Goal: Task Accomplishment & Management: Manage account settings

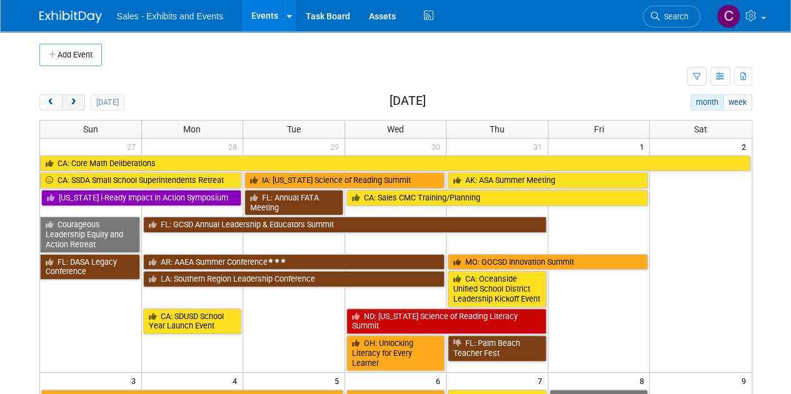
click at [72, 103] on span "next" at bounding box center [73, 103] width 9 height 8
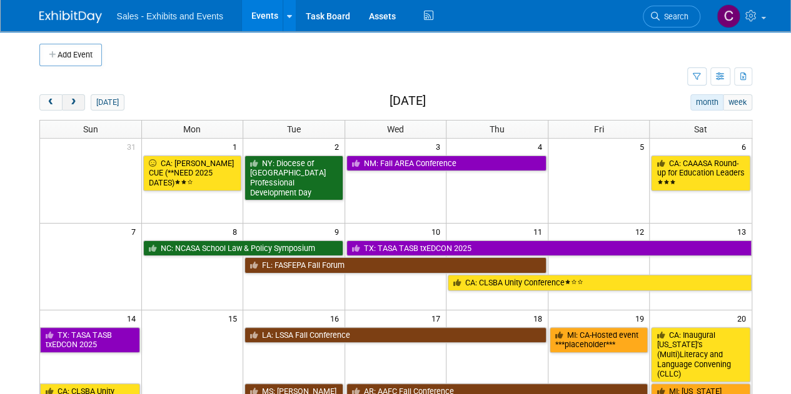
click at [72, 103] on span "next" at bounding box center [73, 103] width 9 height 8
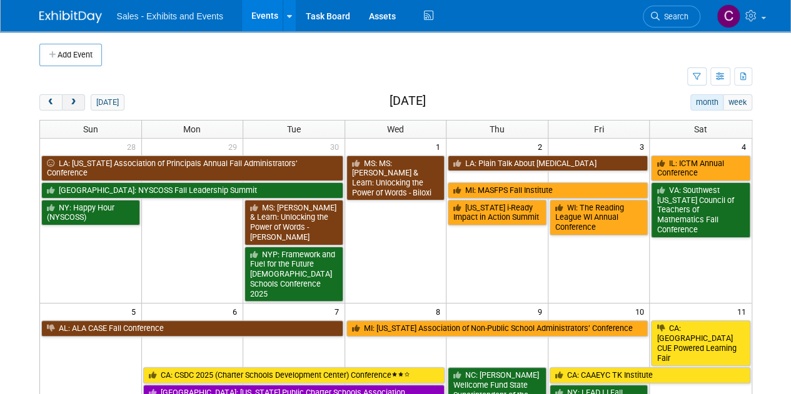
click at [72, 103] on span "next" at bounding box center [73, 103] width 9 height 8
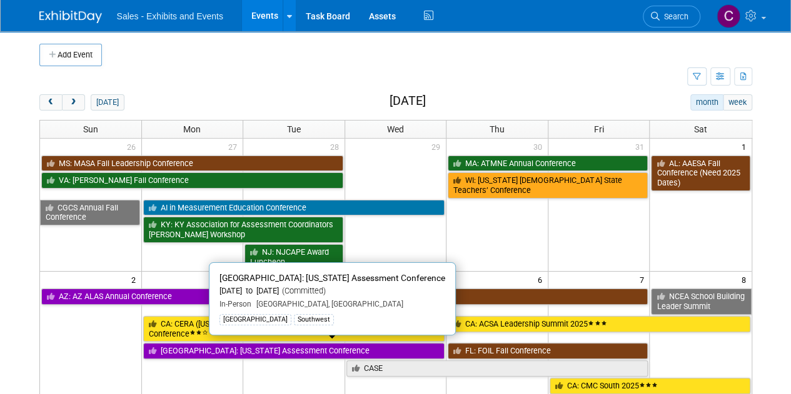
drag, startPoint x: 221, startPoint y: 349, endPoint x: 156, endPoint y: 314, distance: 73.0
click at [221, 349] on link "[GEOGRAPHIC_DATA]: [US_STATE] Assessment Conference" at bounding box center [294, 351] width 302 height 16
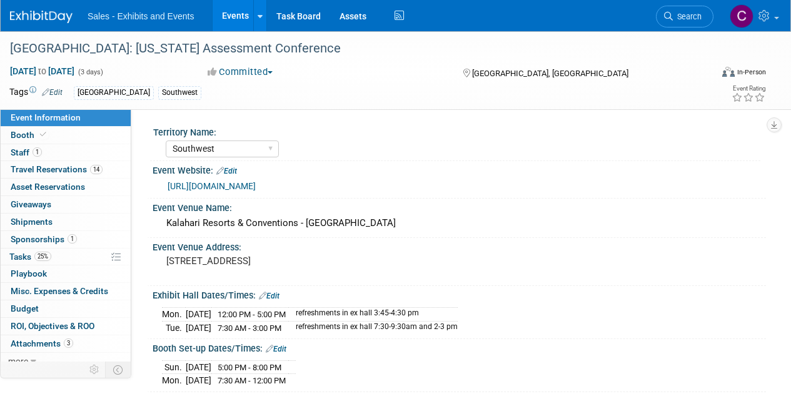
select select "Southwest"
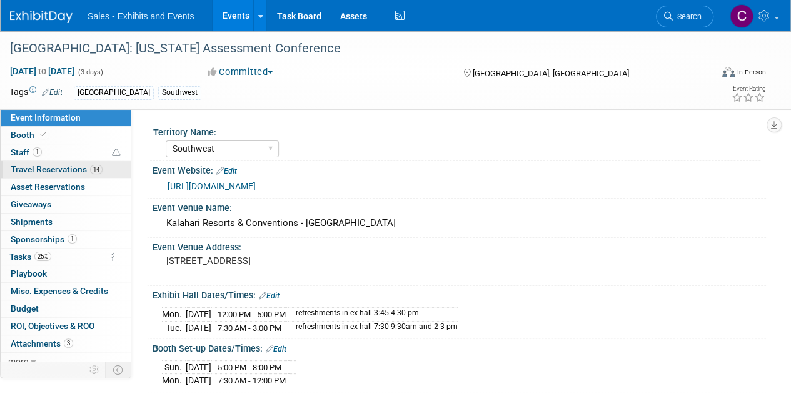
click at [56, 167] on span "Travel Reservations 14" at bounding box center [57, 169] width 92 height 10
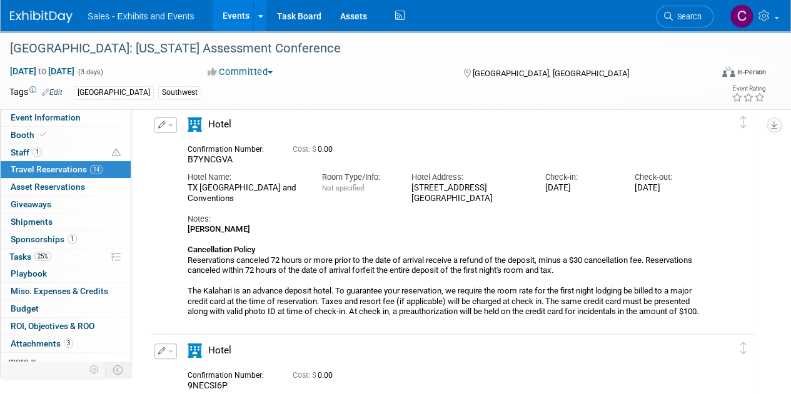
scroll to position [2989, 0]
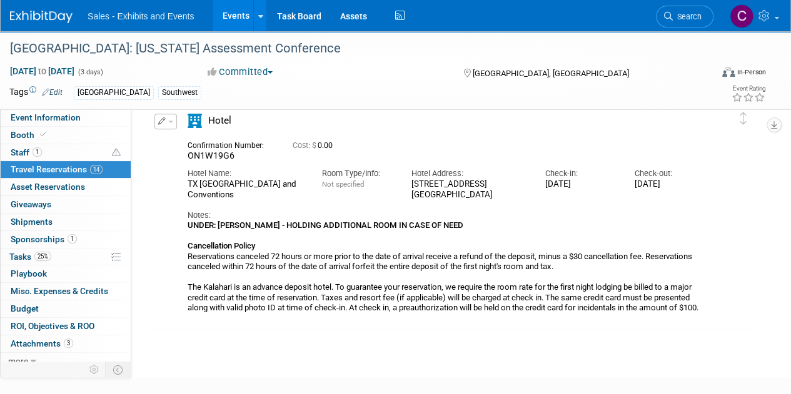
click at [169, 125] on button "button" at bounding box center [165, 122] width 22 height 16
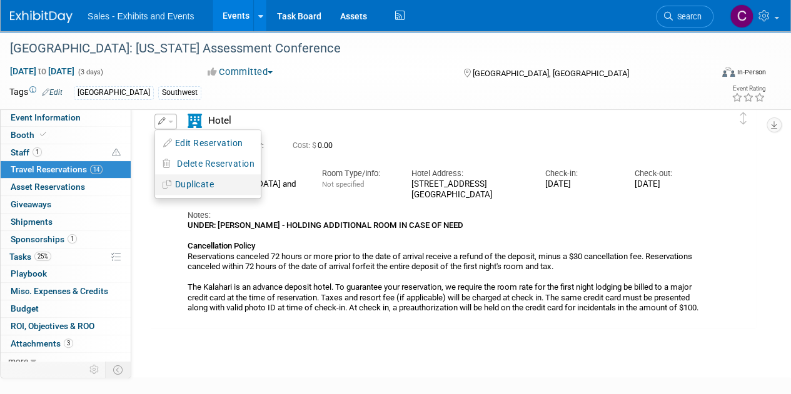
click at [203, 181] on button "Duplicate" at bounding box center [208, 185] width 106 height 18
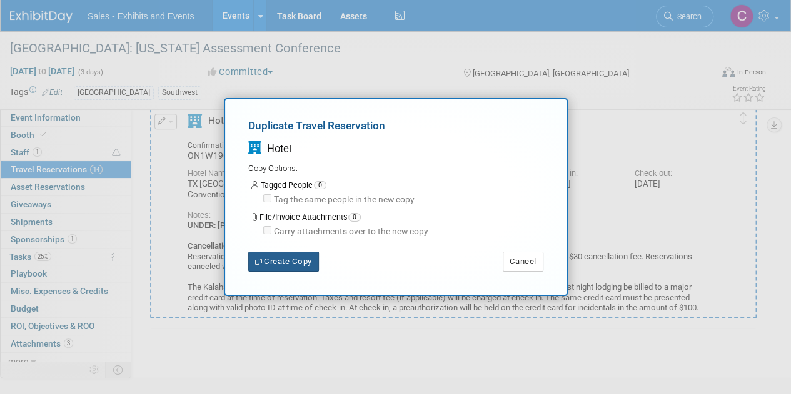
click at [281, 263] on button "Create Copy" at bounding box center [283, 262] width 71 height 20
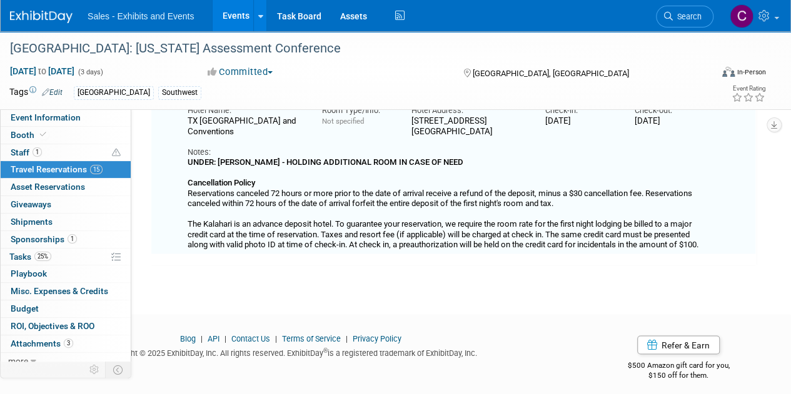
scroll to position [3184, 0]
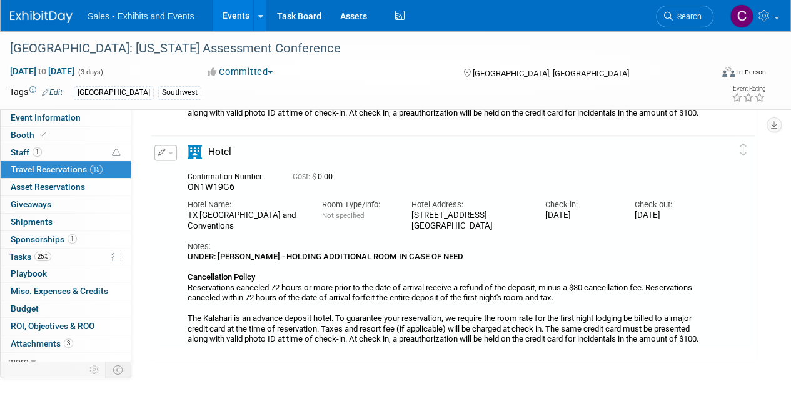
click at [165, 156] on button "button" at bounding box center [165, 153] width 22 height 16
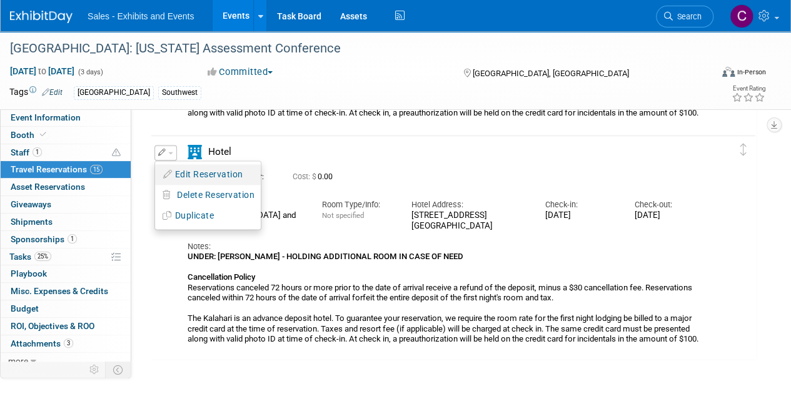
click at [194, 172] on button "Edit Reservation" at bounding box center [208, 175] width 106 height 18
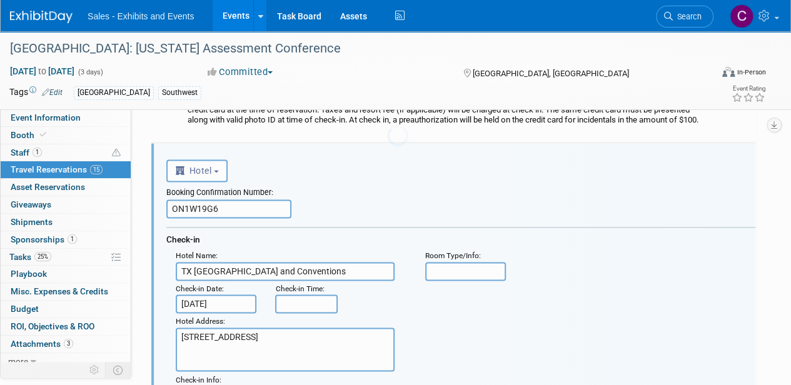
scroll to position [0, 0]
click at [201, 209] on input "ON1W19G6" at bounding box center [228, 208] width 125 height 19
paste input "YOU6EFPY"
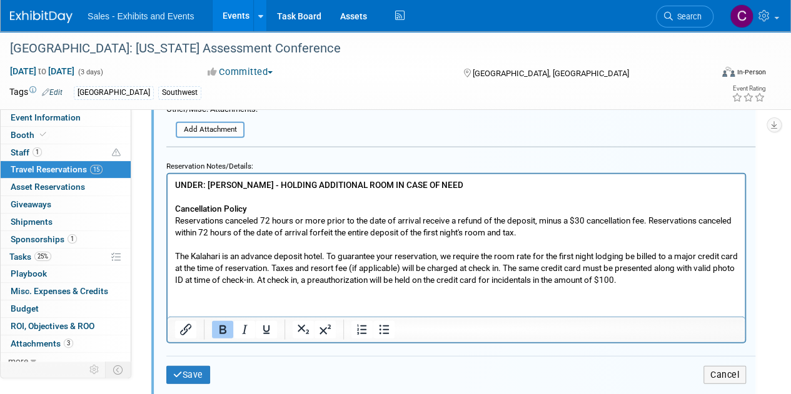
scroll to position [3778, 0]
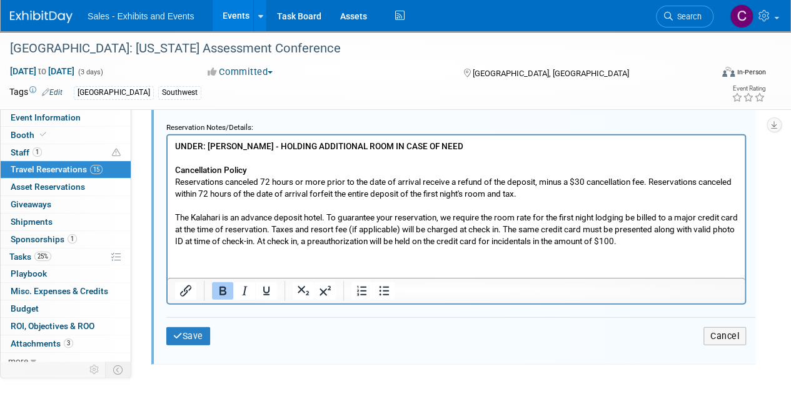
type input "YOU6EFPY"
click at [198, 146] on b "UNDER: CHRISTINE LURZ - HOLDING ADDITIONAL ROOM IN CASE OF NEED" at bounding box center [319, 146] width 288 height 10
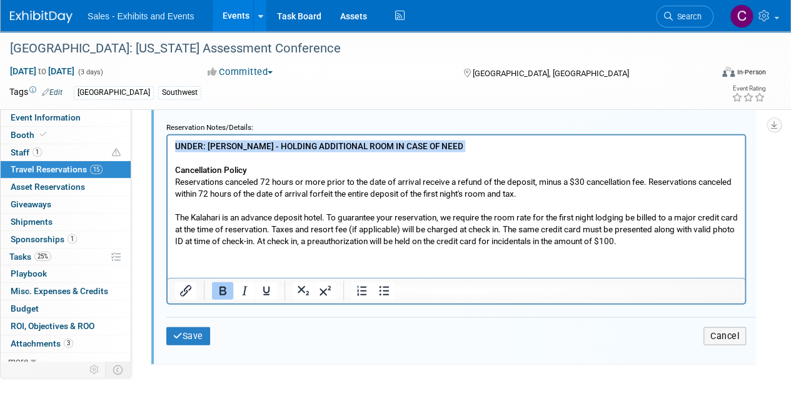
drag, startPoint x: 198, startPoint y: 146, endPoint x: 553, endPoint y: 146, distance: 355.0
click at [553, 146] on p "UNDER: CHRISTINE LURZ - HOLDING ADDITIONAL ROOM IN CASE OF NEED Cancellation Po…" at bounding box center [456, 194] width 562 height 106
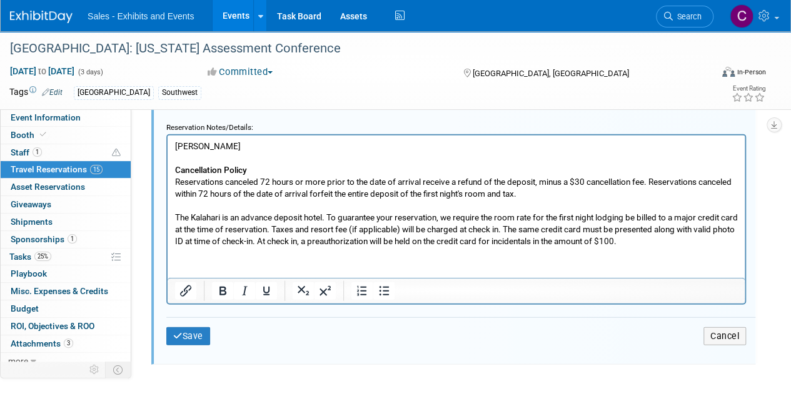
click at [191, 146] on p "ANDREW LAWVER" at bounding box center [456, 147] width 562 height 12
drag, startPoint x: 191, startPoint y: 146, endPoint x: 251, endPoint y: 147, distance: 60.0
click at [251, 147] on p "ANDREW LAWVER" at bounding box center [456, 147] width 562 height 12
click at [221, 292] on icon "Bold" at bounding box center [222, 291] width 15 height 15
click at [194, 337] on button "Save" at bounding box center [188, 336] width 44 height 18
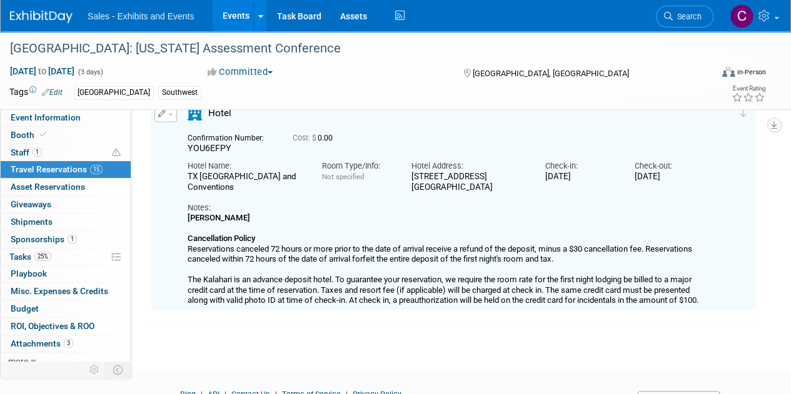
scroll to position [3177, 0]
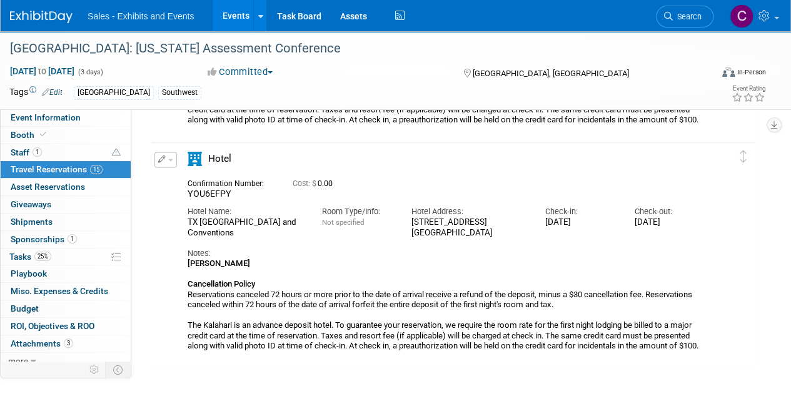
click at [175, 157] on button "button" at bounding box center [165, 160] width 22 height 16
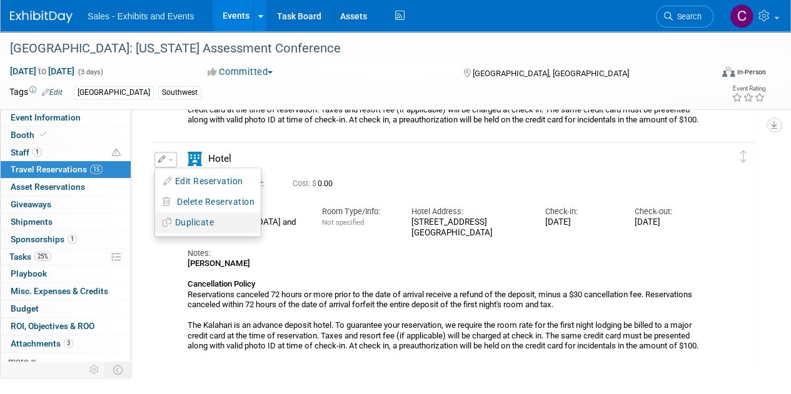
click at [185, 226] on button "Duplicate" at bounding box center [208, 223] width 106 height 18
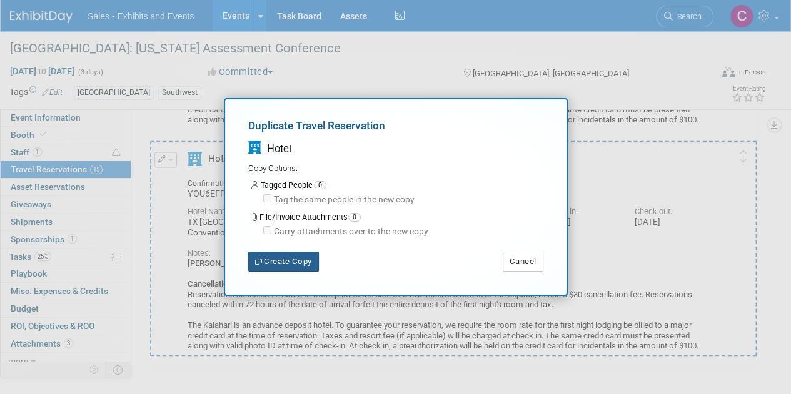
click at [285, 263] on button "Create Copy" at bounding box center [283, 262] width 71 height 20
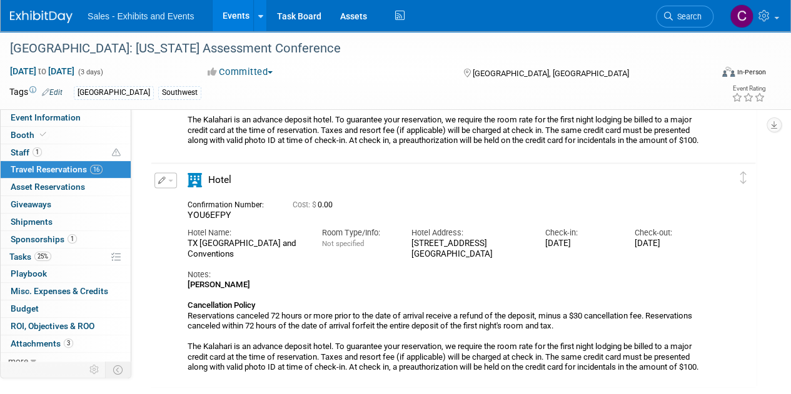
scroll to position [3427, 0]
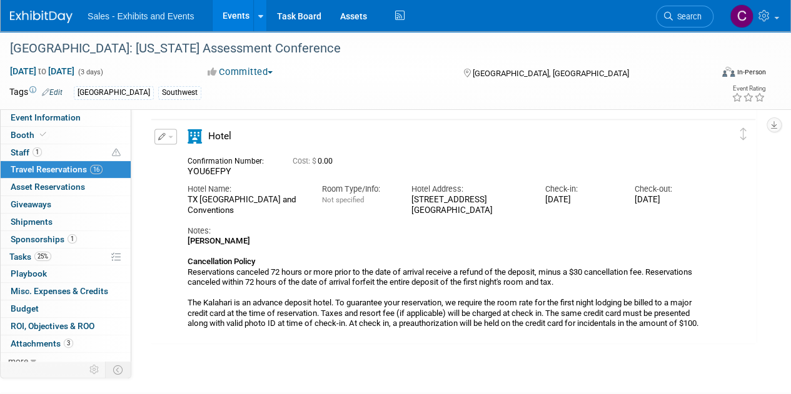
click at [169, 133] on button "button" at bounding box center [165, 137] width 22 height 16
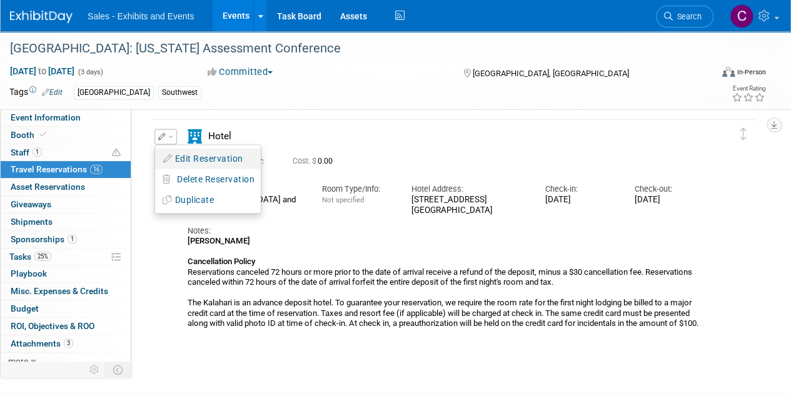
click at [191, 159] on button "Edit Reservation" at bounding box center [208, 158] width 106 height 18
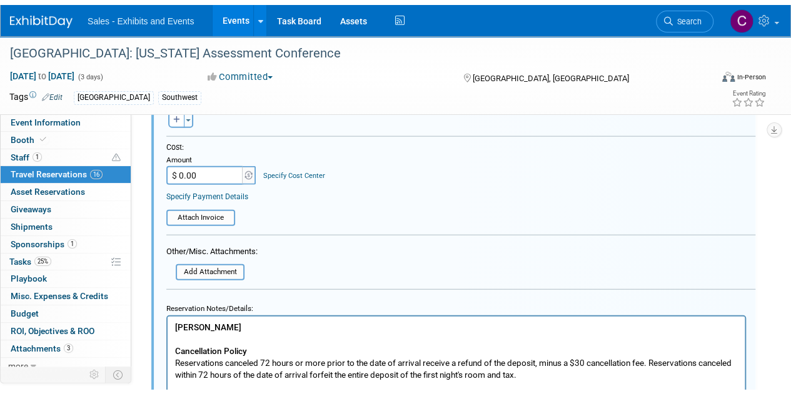
scroll to position [3922, 0]
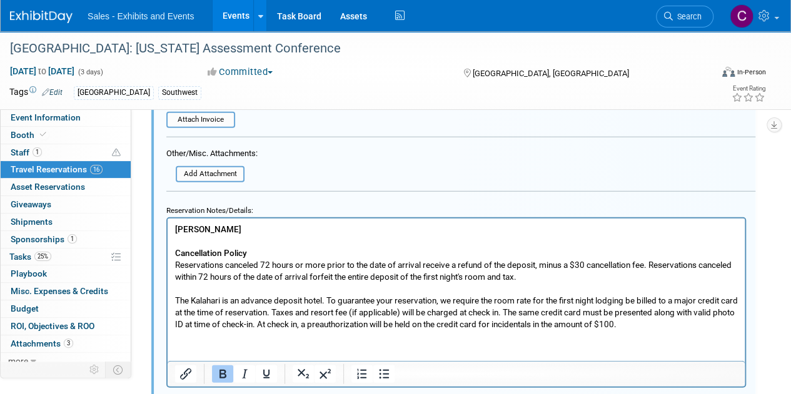
click at [199, 228] on b "ANDREW LAWVER" at bounding box center [208, 229] width 66 height 10
drag, startPoint x: 199, startPoint y: 228, endPoint x: 227, endPoint y: 227, distance: 28.8
click at [227, 227] on b "ANDREW LAWVER" at bounding box center [208, 229] width 66 height 10
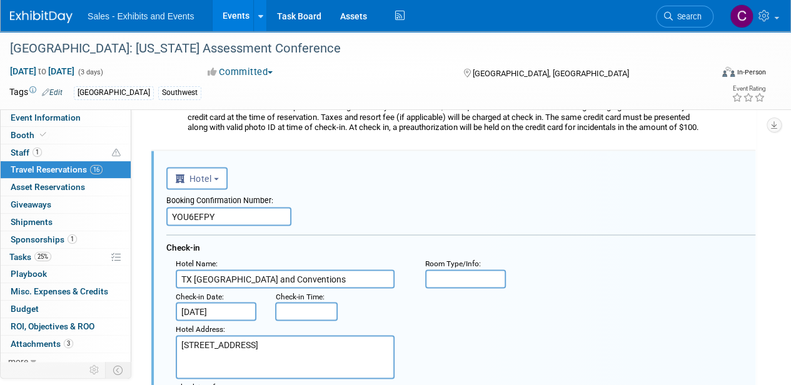
scroll to position [3391, 0]
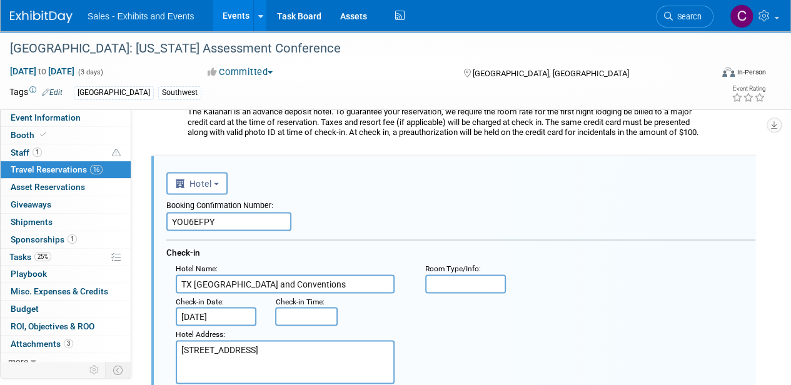
click at [187, 222] on input "YOU6EFPY" at bounding box center [228, 221] width 125 height 19
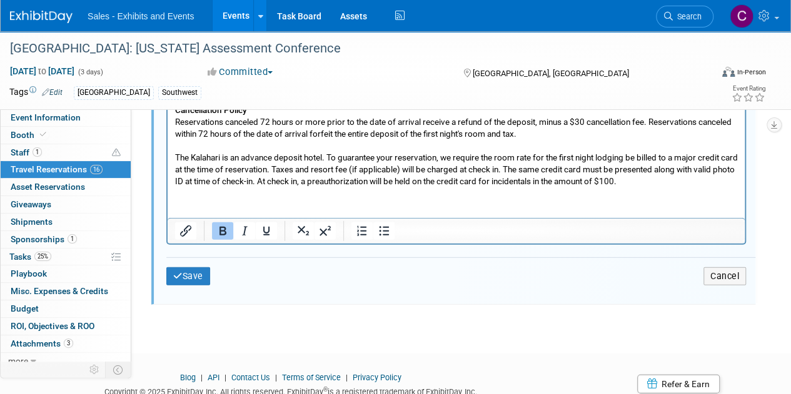
scroll to position [4075, 0]
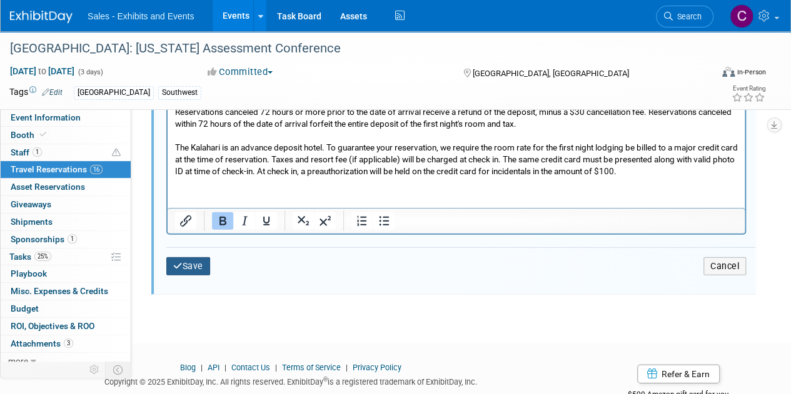
type input "9YJA5JNM"
click at [204, 265] on button "Save" at bounding box center [188, 266] width 44 height 18
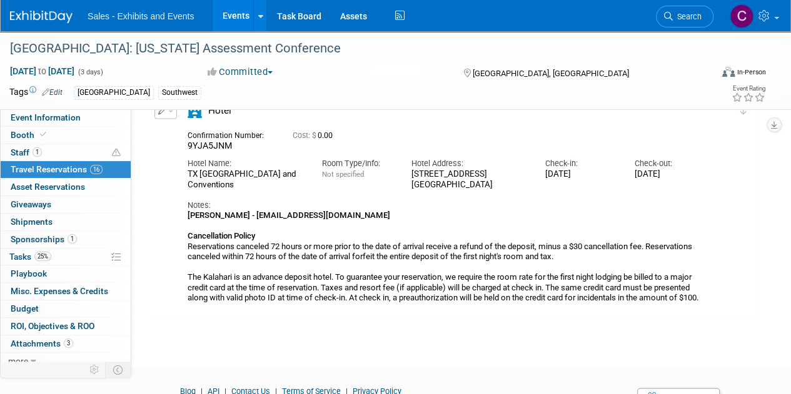
scroll to position [3404, 0]
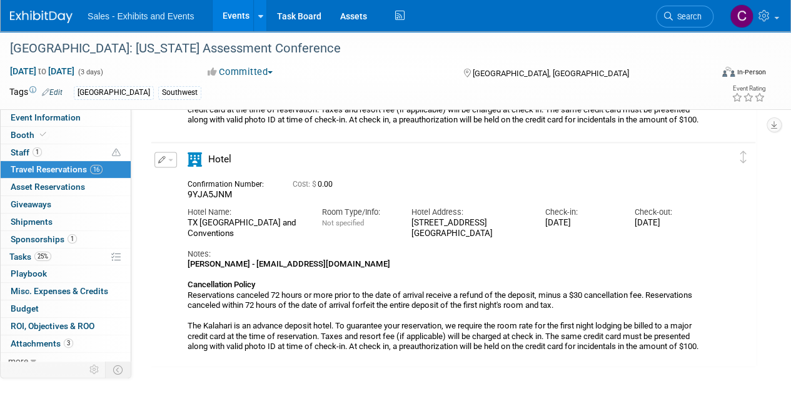
click at [245, 14] on link "Events" at bounding box center [235, 15] width 46 height 31
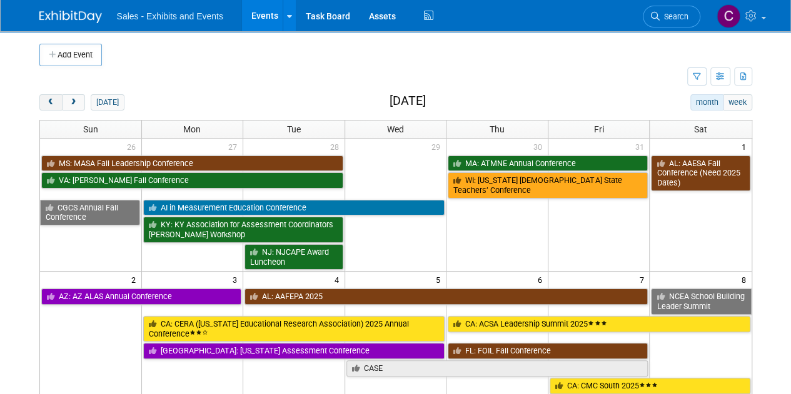
click at [47, 102] on span "prev" at bounding box center [50, 103] width 9 height 8
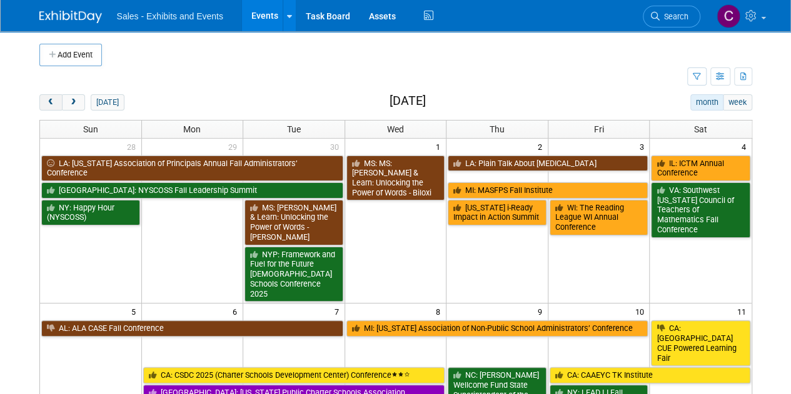
click at [47, 102] on span "prev" at bounding box center [50, 103] width 9 height 8
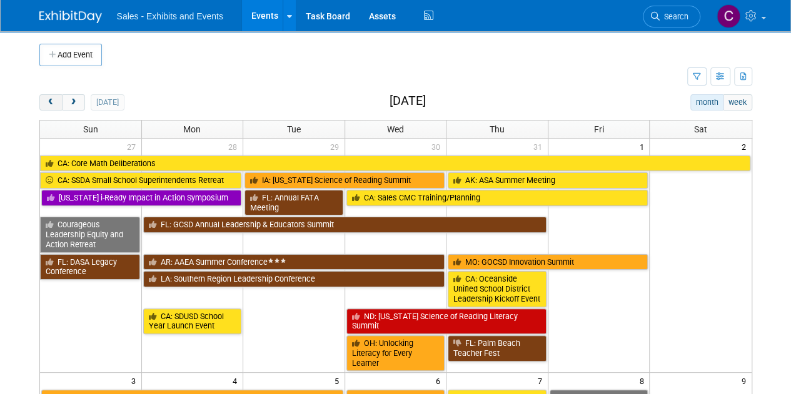
click at [47, 102] on span "prev" at bounding box center [50, 103] width 9 height 8
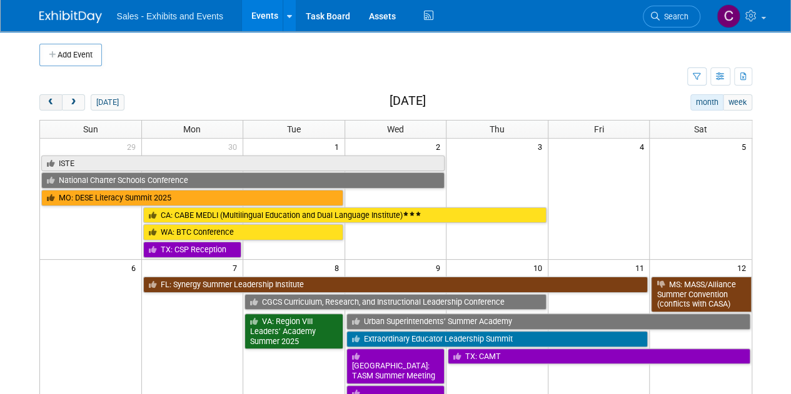
click at [47, 102] on span "prev" at bounding box center [50, 103] width 9 height 8
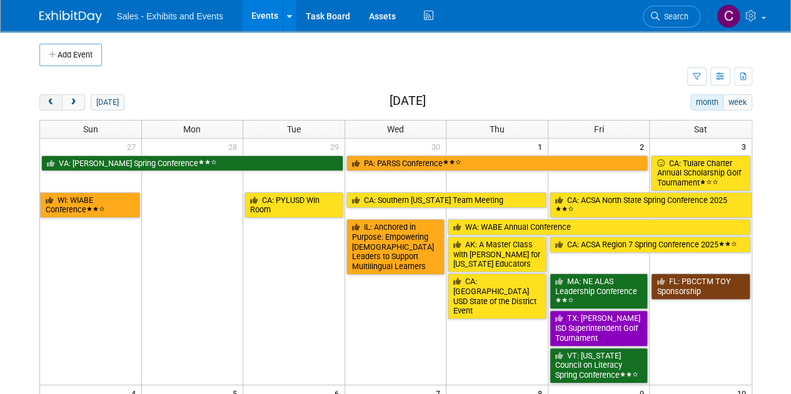
click at [47, 102] on span "prev" at bounding box center [50, 103] width 9 height 8
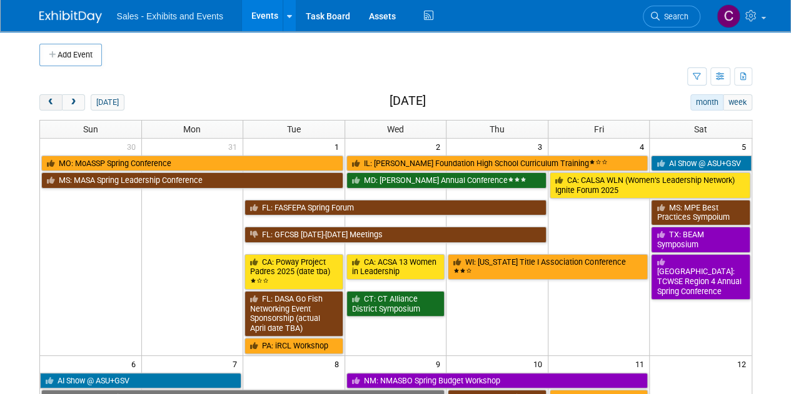
click at [47, 102] on span "prev" at bounding box center [50, 103] width 9 height 8
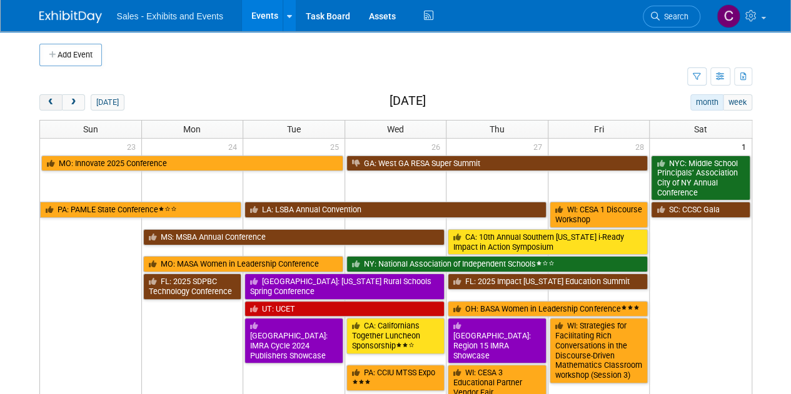
click at [47, 102] on span "prev" at bounding box center [50, 103] width 9 height 8
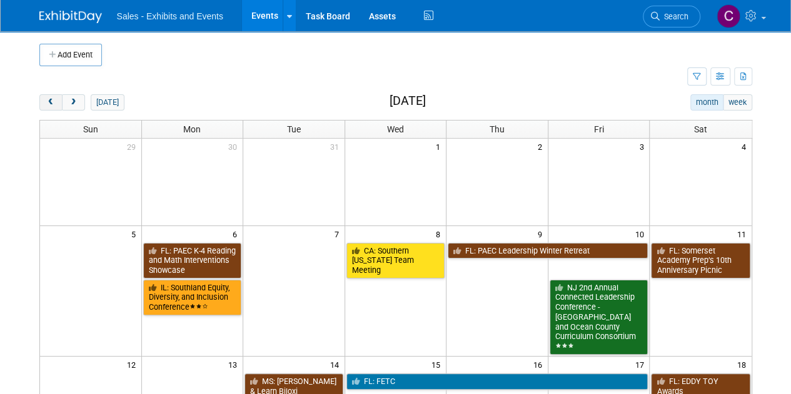
click at [47, 102] on span "prev" at bounding box center [50, 103] width 9 height 8
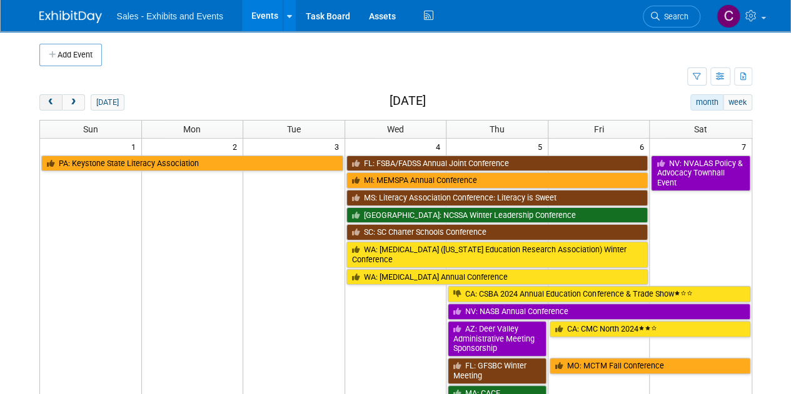
click at [47, 102] on span "prev" at bounding box center [50, 103] width 9 height 8
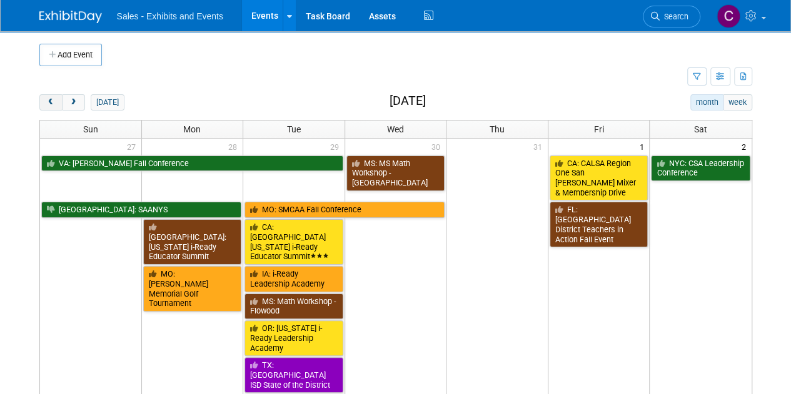
click at [47, 102] on span "prev" at bounding box center [50, 103] width 9 height 8
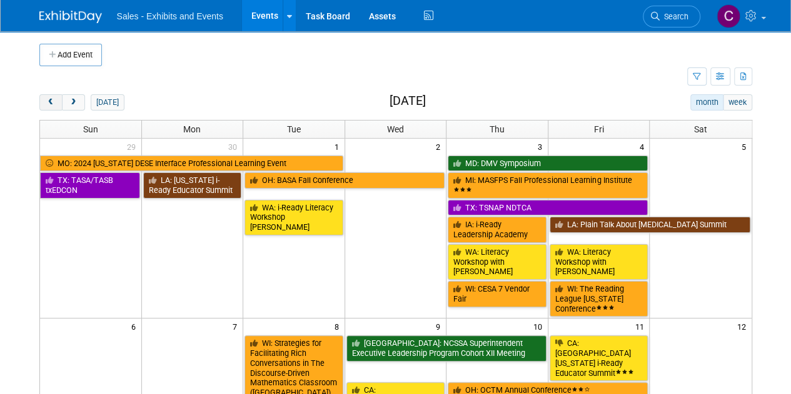
click at [47, 102] on span "prev" at bounding box center [50, 103] width 9 height 8
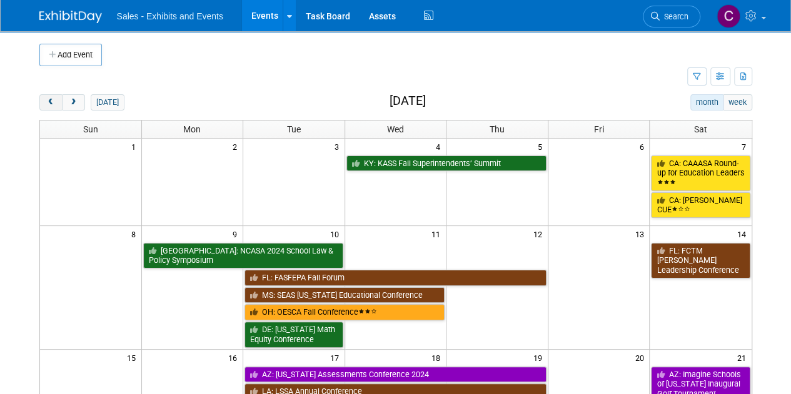
click at [47, 102] on span "prev" at bounding box center [50, 103] width 9 height 8
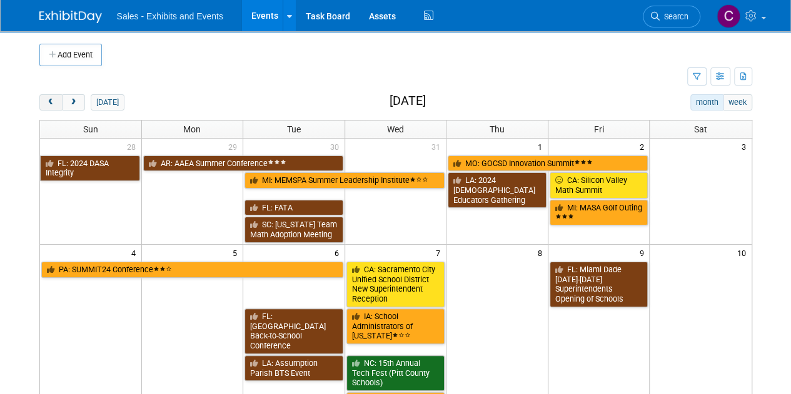
click at [47, 102] on span "prev" at bounding box center [50, 103] width 9 height 8
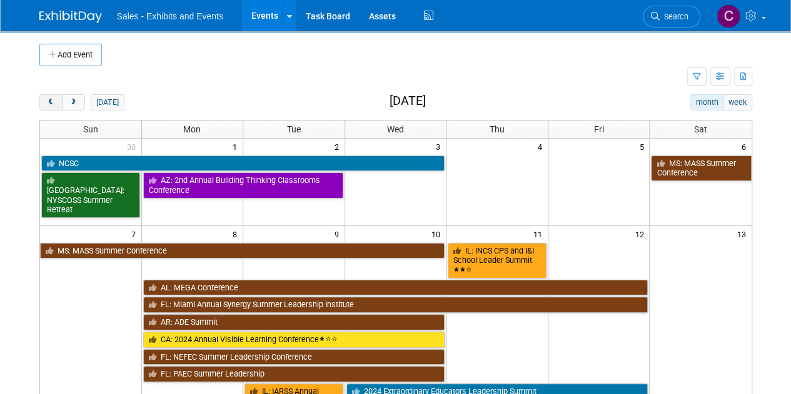
click at [47, 102] on span "prev" at bounding box center [50, 103] width 9 height 8
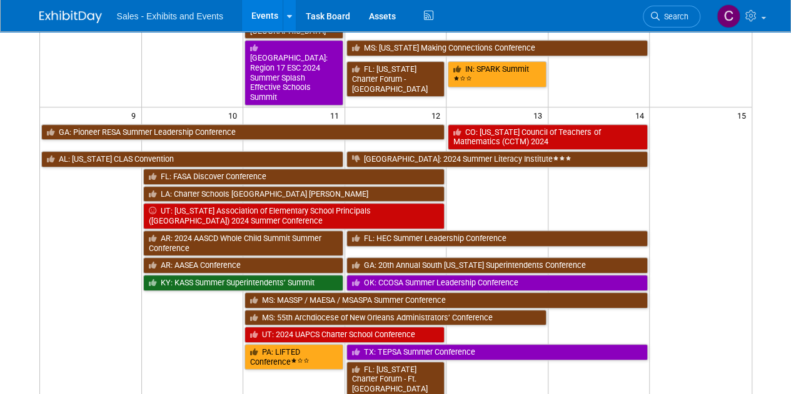
scroll to position [352, 0]
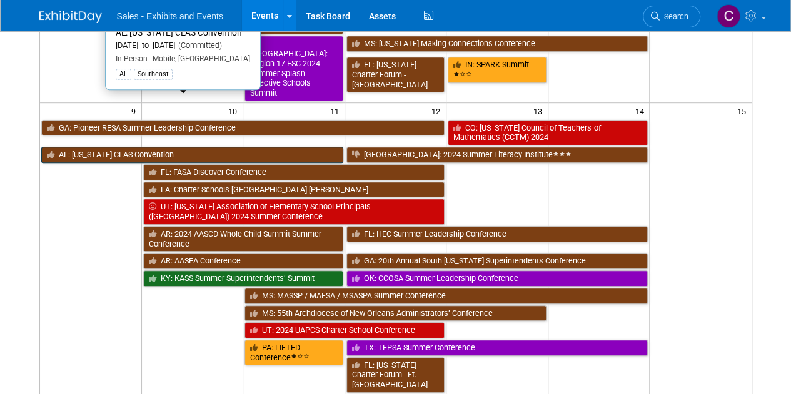
click at [89, 147] on link "AL: [US_STATE] CLAS Convention" at bounding box center [192, 155] width 302 height 16
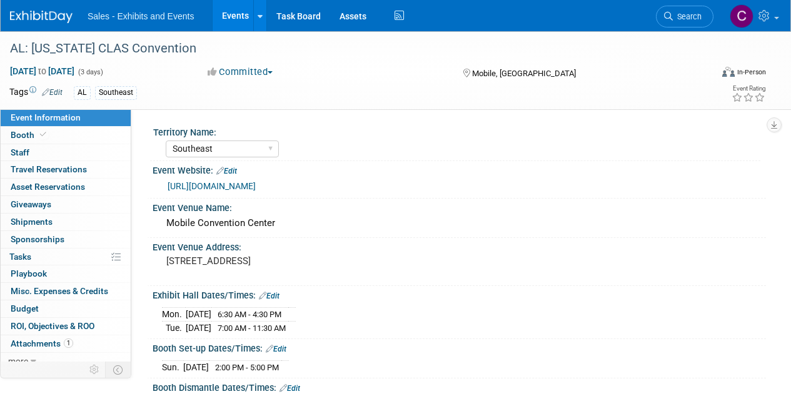
select select "Southeast"
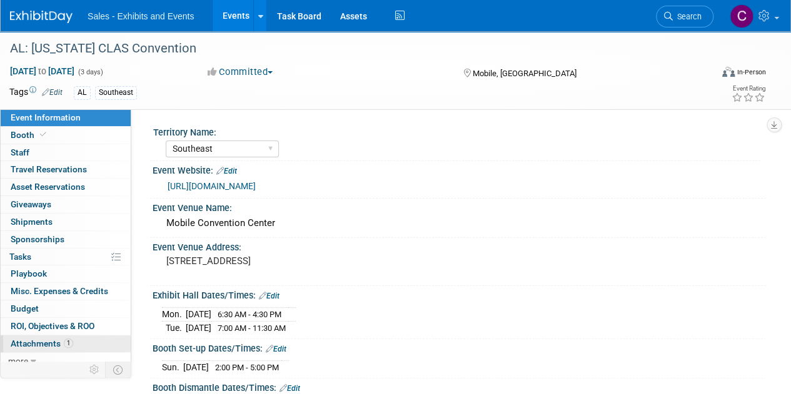
click at [24, 344] on span "Attachments 1" at bounding box center [42, 344] width 62 height 10
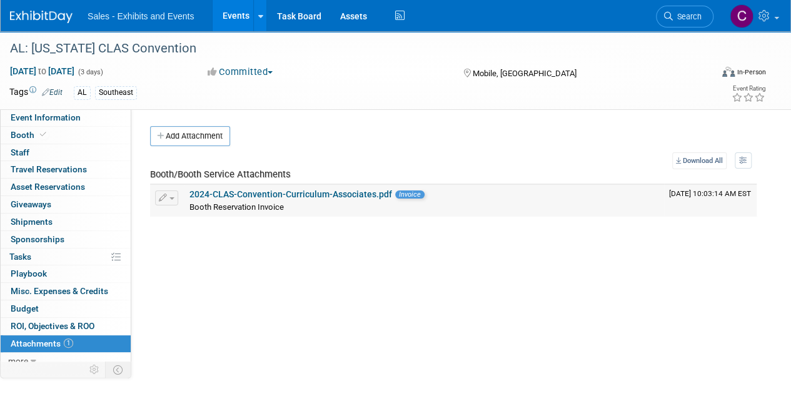
click at [401, 194] on span "Invoice" at bounding box center [409, 195] width 29 height 8
click at [260, 191] on link "2024-CLAS-Convention-Curriculum-Associates.pdf" at bounding box center [290, 194] width 202 height 10
click at [231, 8] on link "Events" at bounding box center [235, 15] width 46 height 31
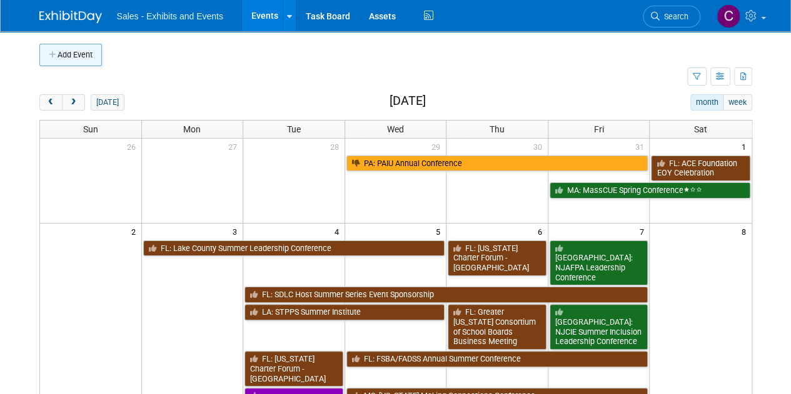
click at [81, 59] on button "Add Event" at bounding box center [70, 55] width 62 height 22
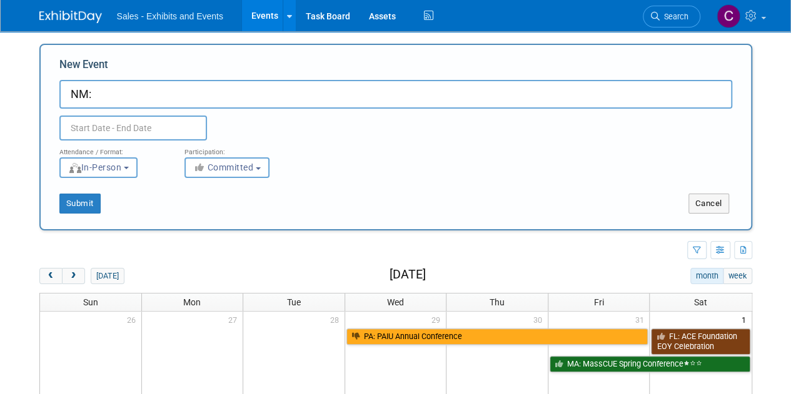
paste input "[US_STATE] Pre-K-12 Principals Conference and Leadership Symposium"
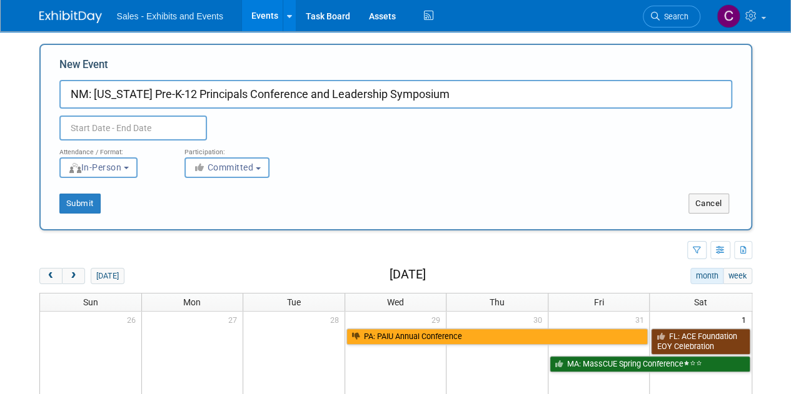
type input "NM: [US_STATE] Pre-K-12 Principals Conference and Leadership Symposium"
click at [121, 127] on input "text" at bounding box center [132, 128] width 147 height 25
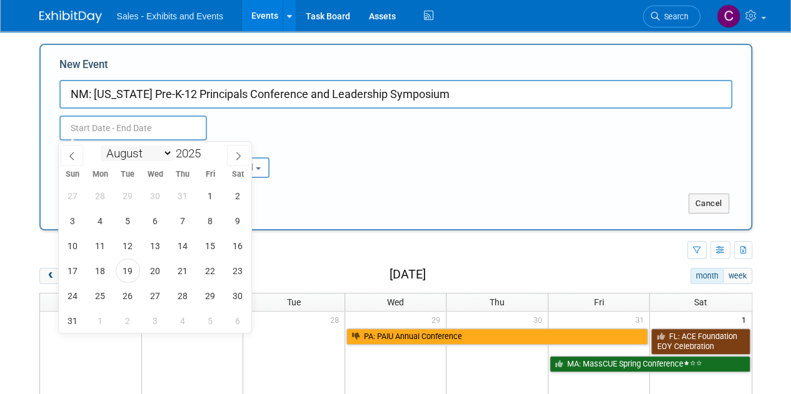
click at [151, 159] on select "January February March April May June July August September October November De…" at bounding box center [137, 154] width 72 height 16
select select "9"
click at [101, 146] on select "January February March April May June July August September October November De…" at bounding box center [137, 154] width 72 height 16
click at [159, 241] on span "15" at bounding box center [155, 246] width 24 height 24
click at [174, 244] on span "16" at bounding box center [183, 246] width 24 height 24
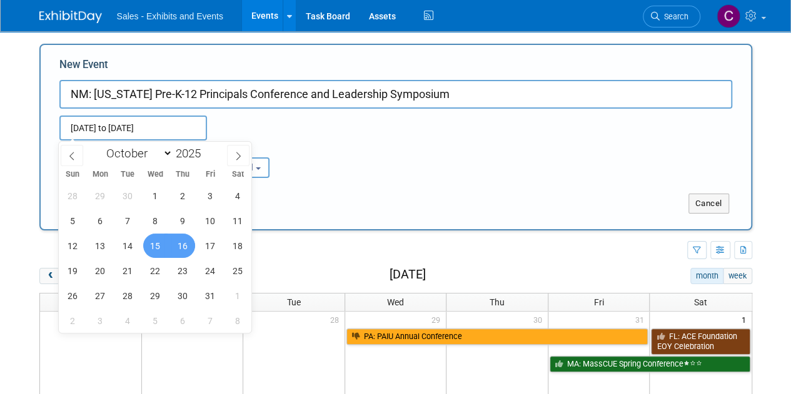
type input "[DATE] to [DATE]"
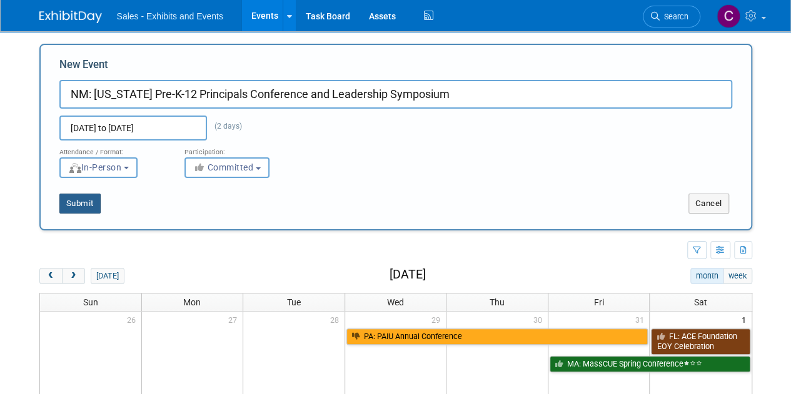
click at [100, 207] on div "Submit" at bounding box center [189, 204] width 296 height 20
click at [90, 207] on button "Submit" at bounding box center [79, 204] width 41 height 20
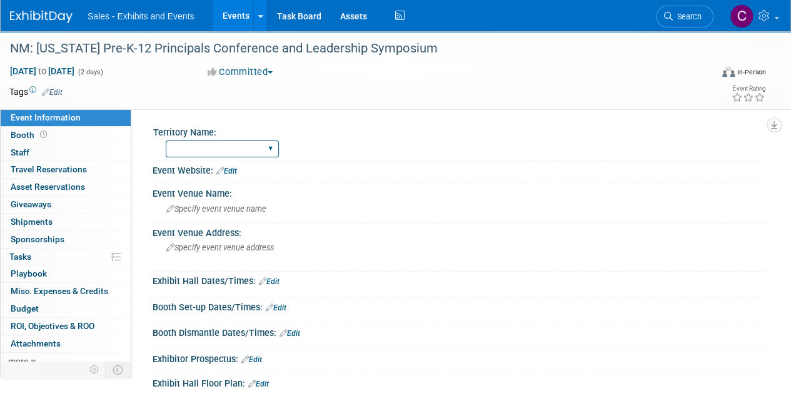
click at [247, 147] on select "Atlantic Southeast Central Southwest Pacific Mountain National Strategic Partne…" at bounding box center [222, 149] width 113 height 17
select select "Southwest"
click at [166, 141] on select "Atlantic Southeast Central Southwest Pacific Mountain National Strategic Partne…" at bounding box center [222, 149] width 113 height 17
click at [64, 92] on td at bounding box center [349, 92] width 574 height 12
click at [56, 92] on link "Edit" at bounding box center [52, 92] width 21 height 9
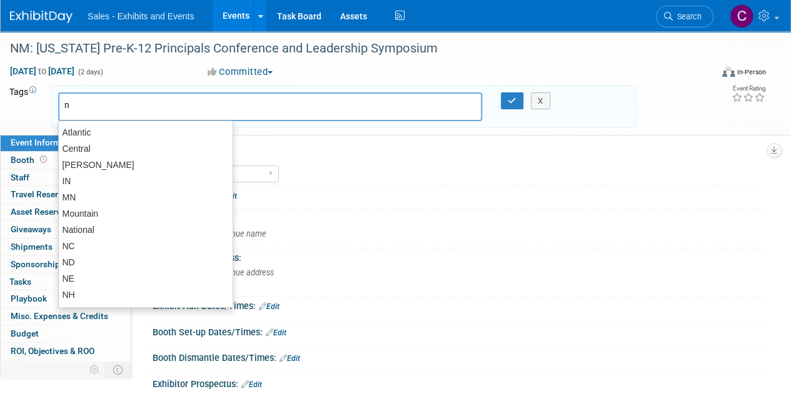
type input "nm"
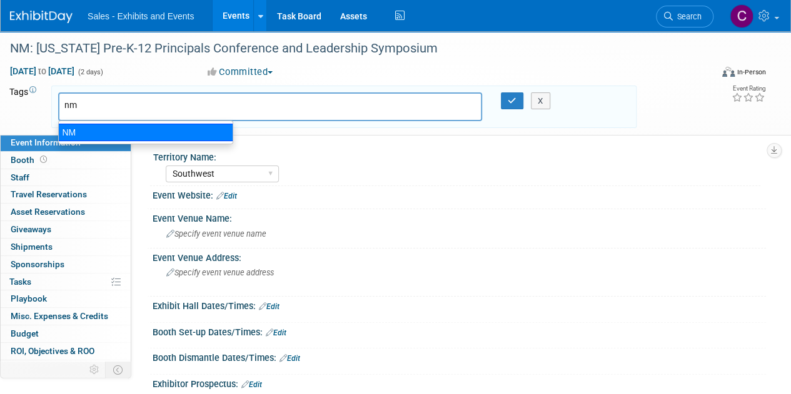
click at [101, 130] on div "NM" at bounding box center [145, 132] width 175 height 17
type input "NM"
type input "s"
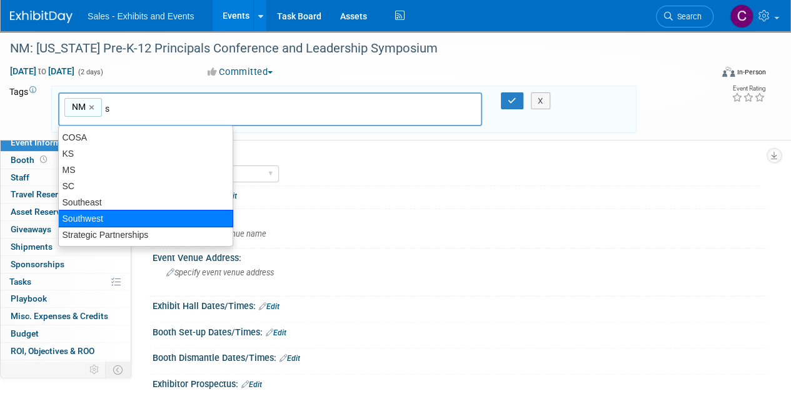
click at [109, 221] on div "Southwest" at bounding box center [145, 218] width 175 height 17
type input "NM, Southwest"
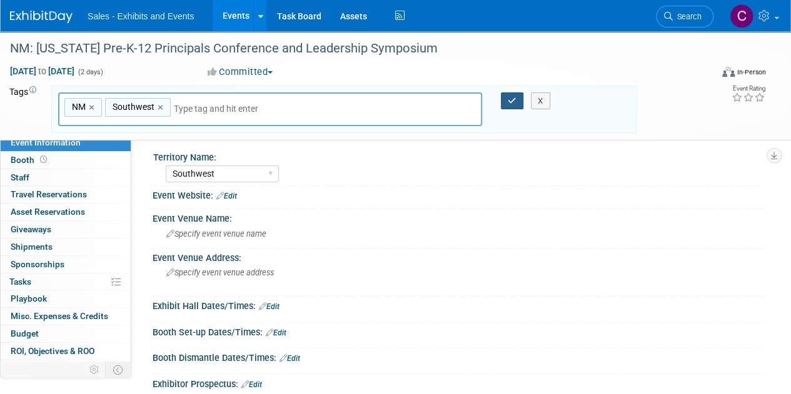
click at [510, 99] on icon "button" at bounding box center [511, 101] width 9 height 8
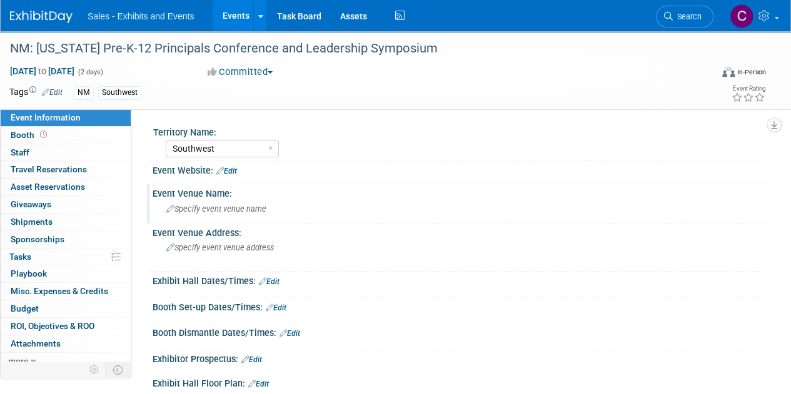
click at [239, 214] on div "Specify event venue name" at bounding box center [459, 208] width 594 height 19
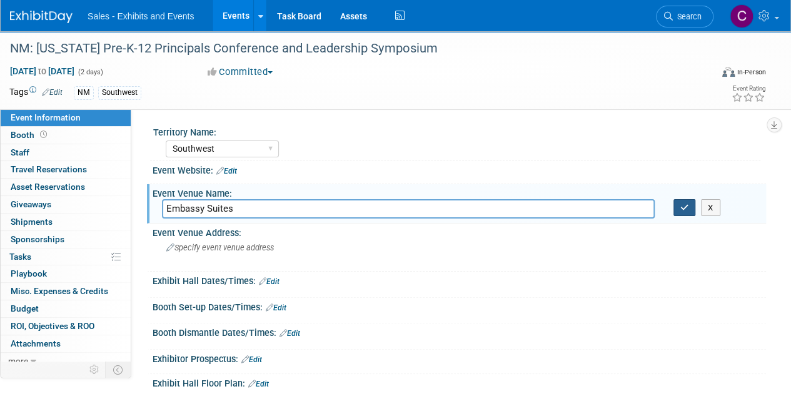
type input "Embassy Suites"
click at [676, 202] on button "button" at bounding box center [684, 207] width 22 height 17
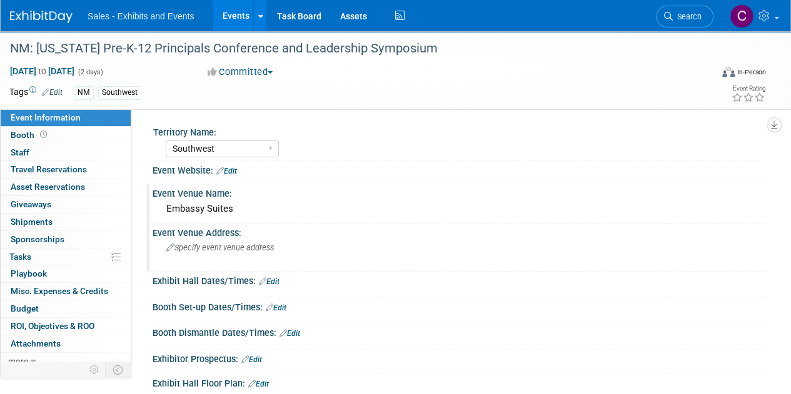
click at [226, 247] on span "Specify event venue address" at bounding box center [219, 247] width 107 height 9
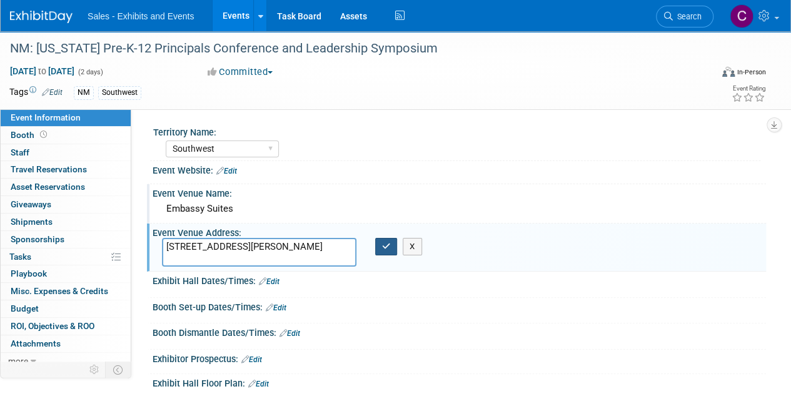
type textarea "1000 Woodward Pl NE, Albuquerque, NM 87102"
click at [384, 246] on icon "button" at bounding box center [386, 246] width 9 height 8
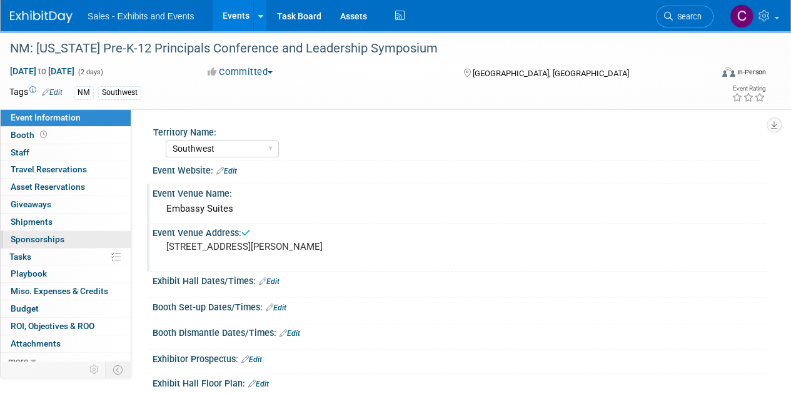
click at [31, 242] on span "Sponsorships 0" at bounding box center [38, 239] width 54 height 10
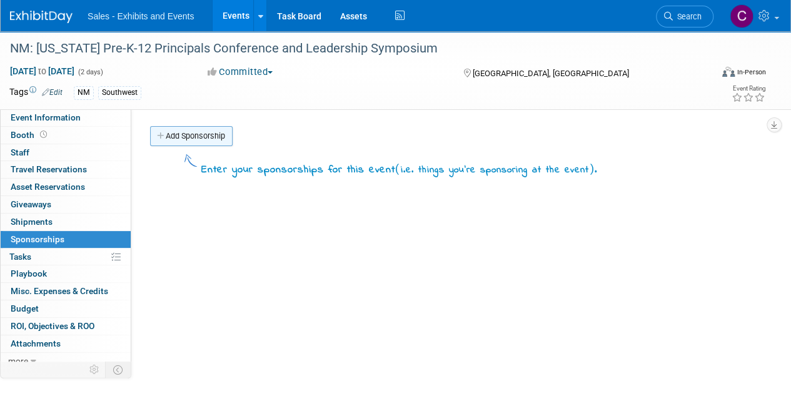
click at [191, 137] on link "Add Sponsorship" at bounding box center [191, 136] width 82 height 20
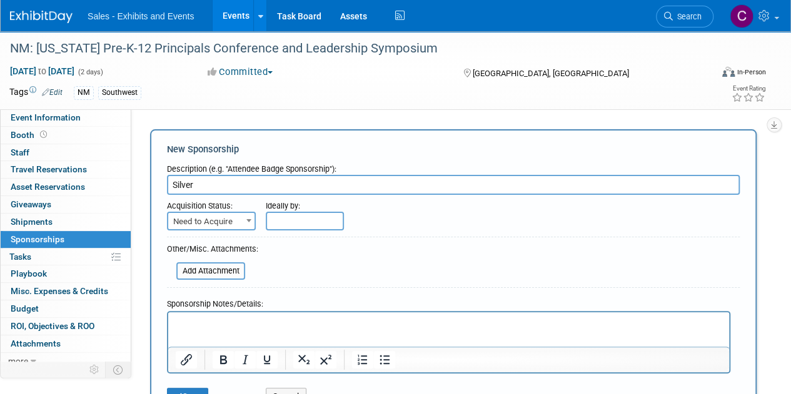
type input "Silver"
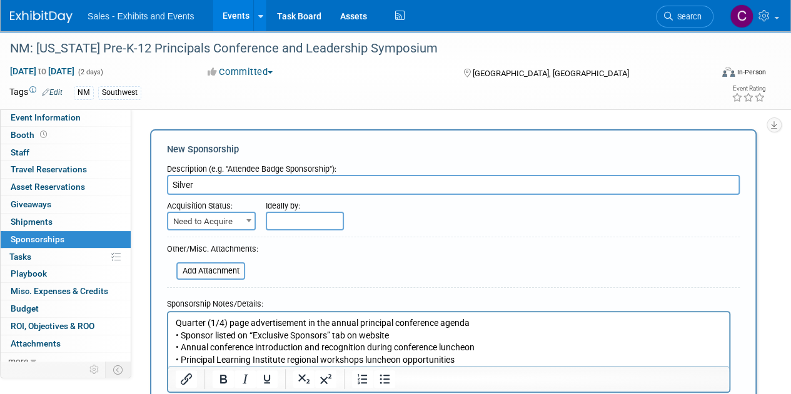
click at [214, 221] on span "Need to Acquire" at bounding box center [211, 221] width 86 height 17
select select "2"
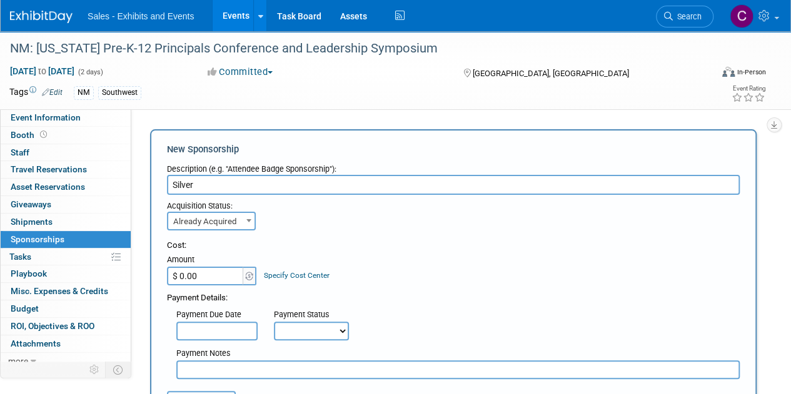
click at [217, 282] on input "$ 0.00" at bounding box center [206, 276] width 78 height 19
type input "$ 2,500.00"
click at [331, 329] on select "Not Paid Yet Partially Paid Paid in Full" at bounding box center [311, 331] width 75 height 19
select select "3"
click at [274, 322] on select "Not Paid Yet Partially Paid Paid in Full" at bounding box center [311, 331] width 75 height 19
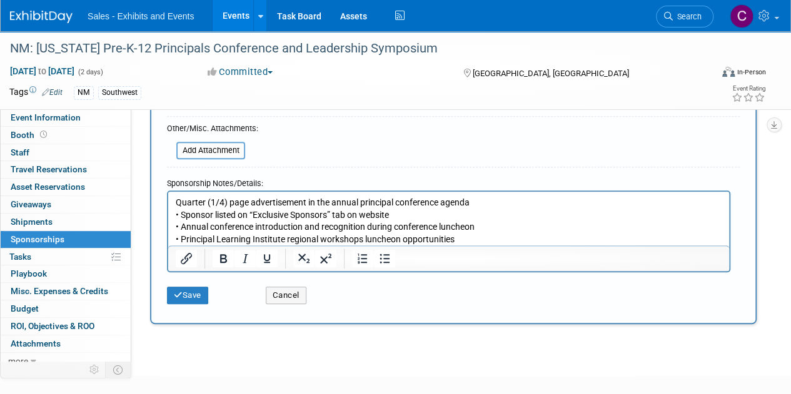
scroll to position [312, 0]
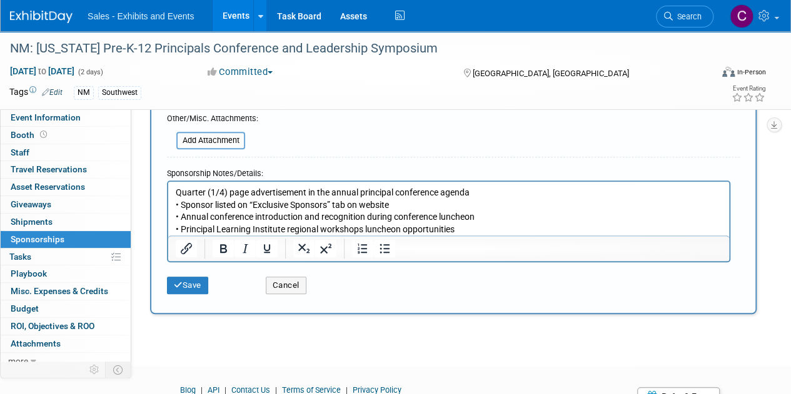
click at [489, 231] on p "Quarter (1/4) page advertisement in the annual principal conference agenda • Sp…" at bounding box center [449, 210] width 546 height 49
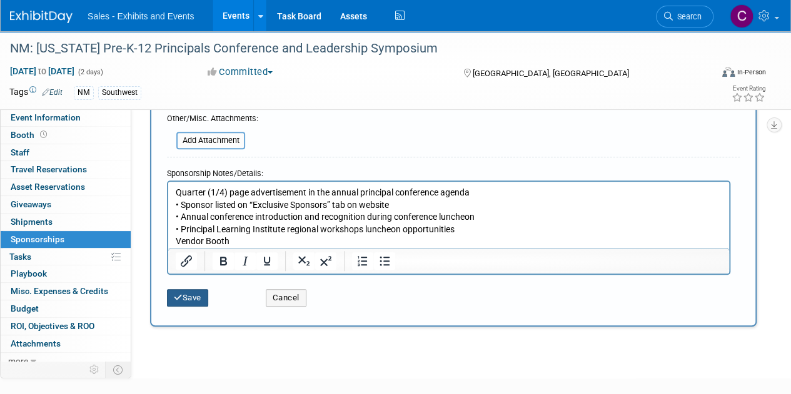
drag, startPoint x: 201, startPoint y: 296, endPoint x: 111, endPoint y: 190, distance: 139.2
click at [201, 296] on button "Save" at bounding box center [187, 297] width 41 height 17
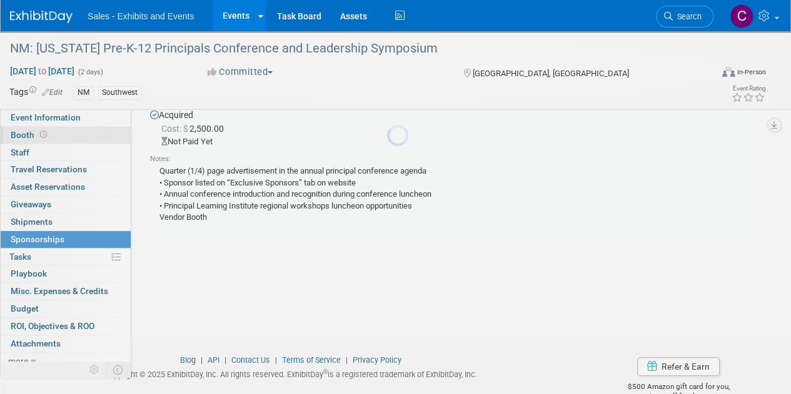
scroll to position [26, 0]
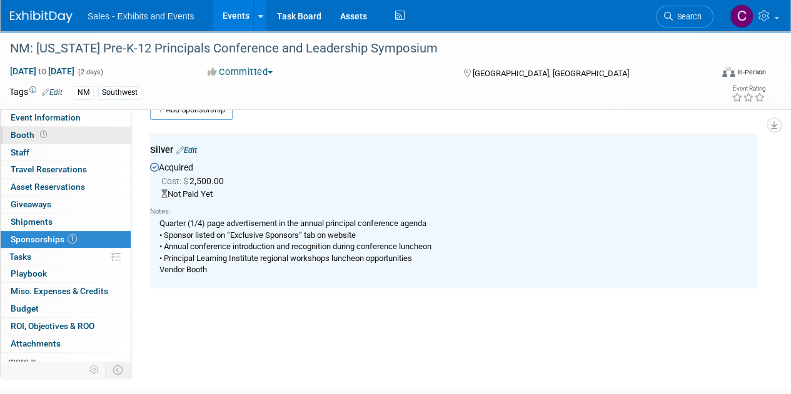
click at [12, 137] on span "Booth" at bounding box center [30, 135] width 39 height 10
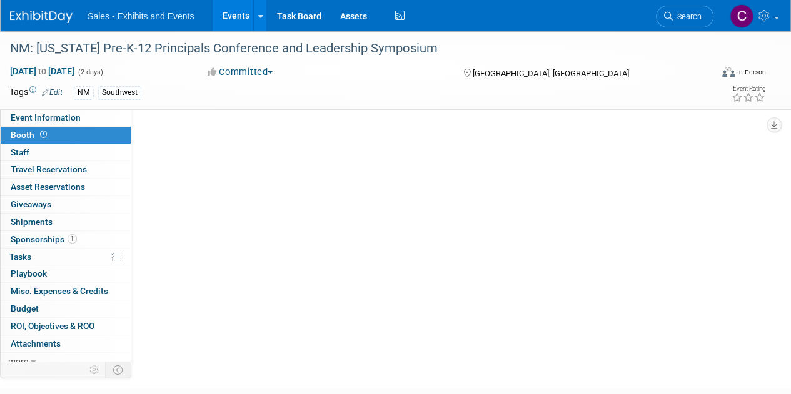
scroll to position [0, 0]
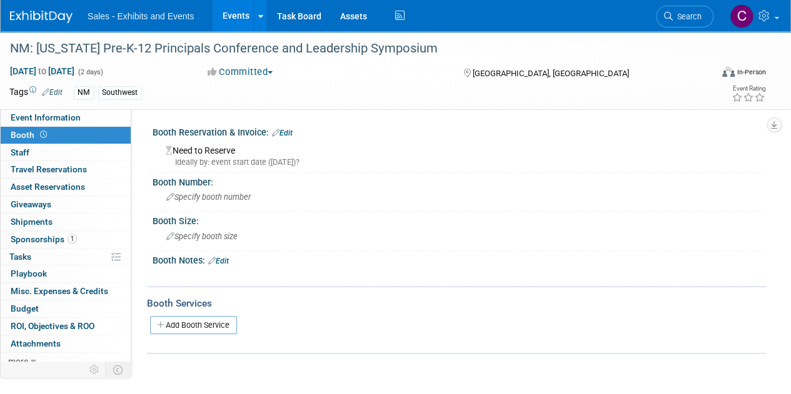
click at [291, 136] on link "Edit" at bounding box center [282, 133] width 21 height 9
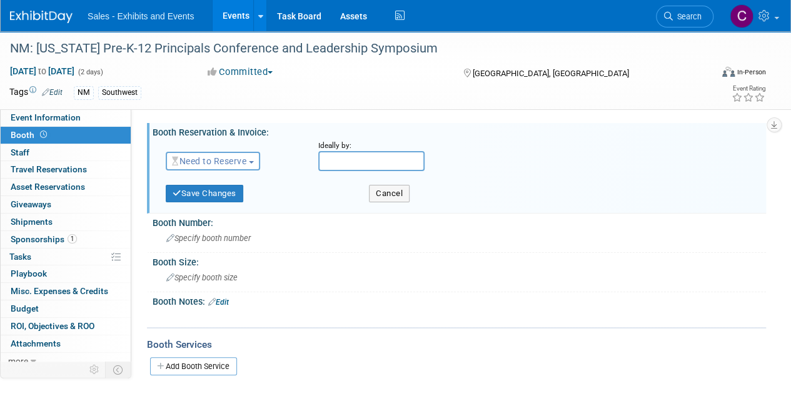
click at [226, 160] on span "Need to Reserve" at bounding box center [209, 161] width 74 height 10
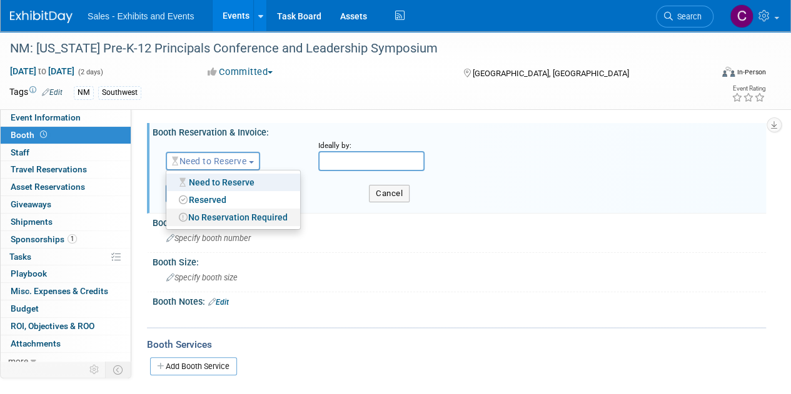
click at [230, 223] on link "No Reservation Required" at bounding box center [233, 217] width 134 height 17
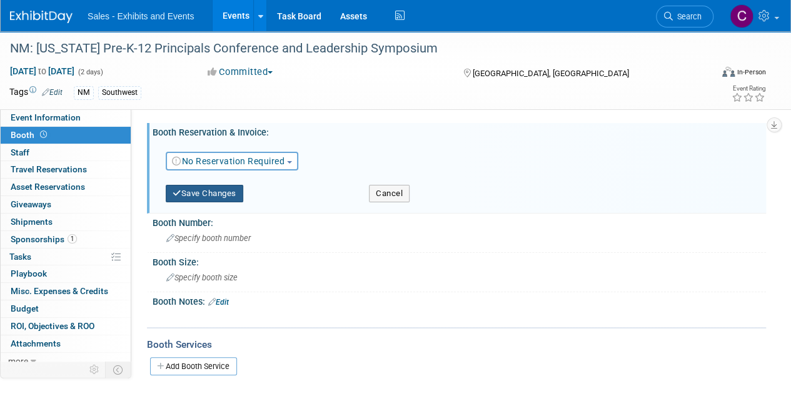
click at [200, 192] on button "Save Changes" at bounding box center [204, 193] width 77 height 17
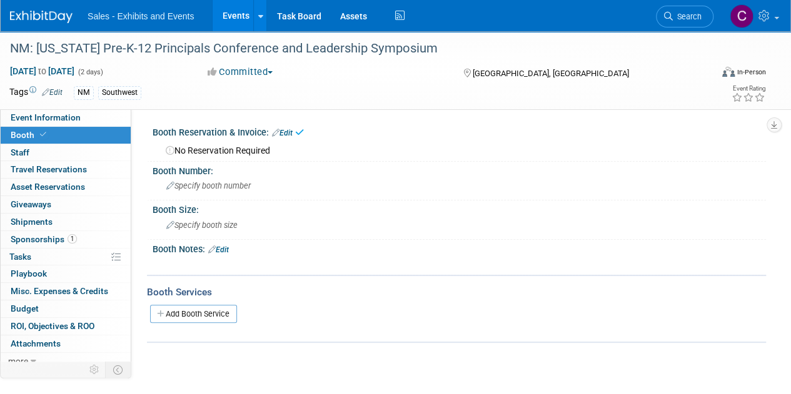
click at [234, 249] on div "Booth Notes: Edit" at bounding box center [458, 248] width 613 height 16
click at [202, 262] on div at bounding box center [403, 264] width 481 height 12
click at [227, 246] on link "Edit" at bounding box center [218, 250] width 21 height 9
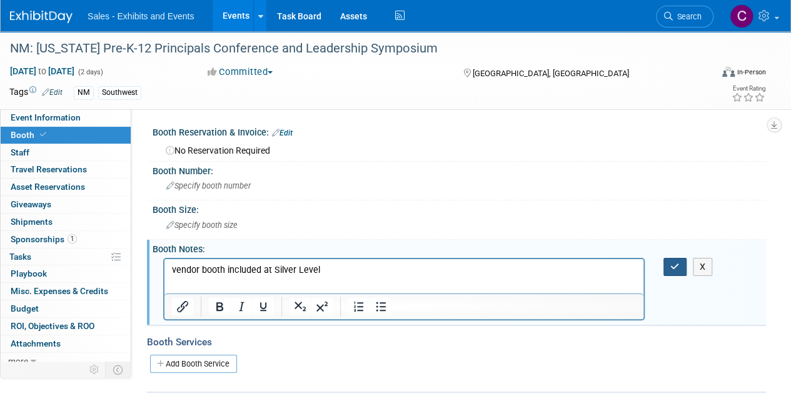
click at [674, 265] on icon "button" at bounding box center [674, 266] width 9 height 9
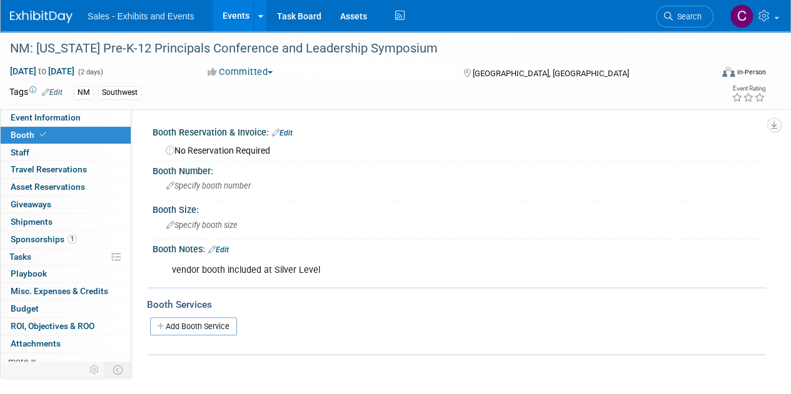
click at [226, 11] on link "Events" at bounding box center [235, 15] width 46 height 31
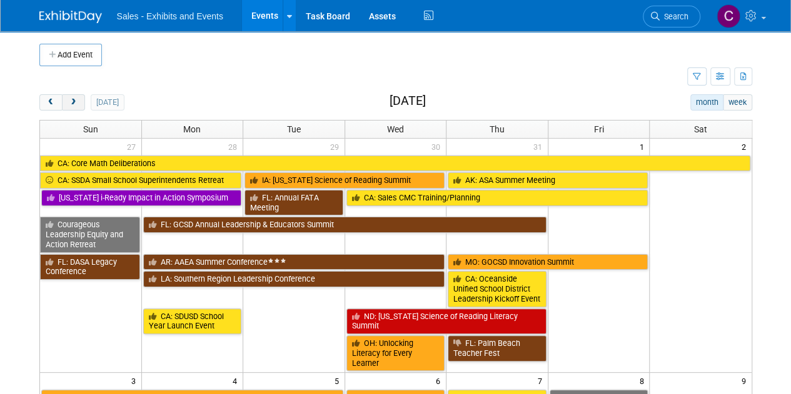
click at [72, 101] on span "next" at bounding box center [73, 103] width 9 height 8
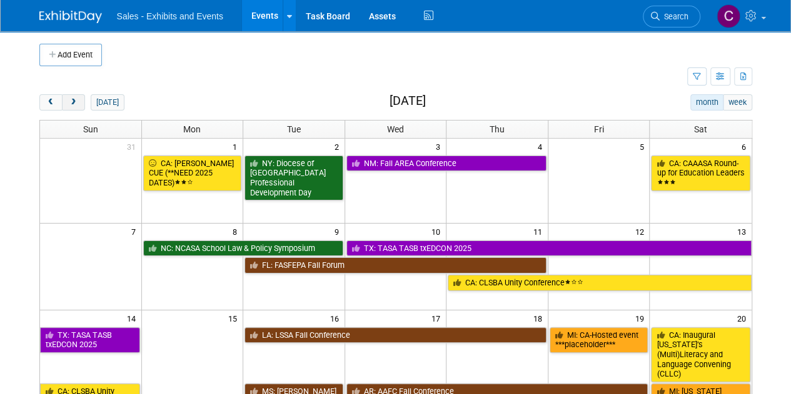
click at [72, 101] on span "next" at bounding box center [73, 103] width 9 height 8
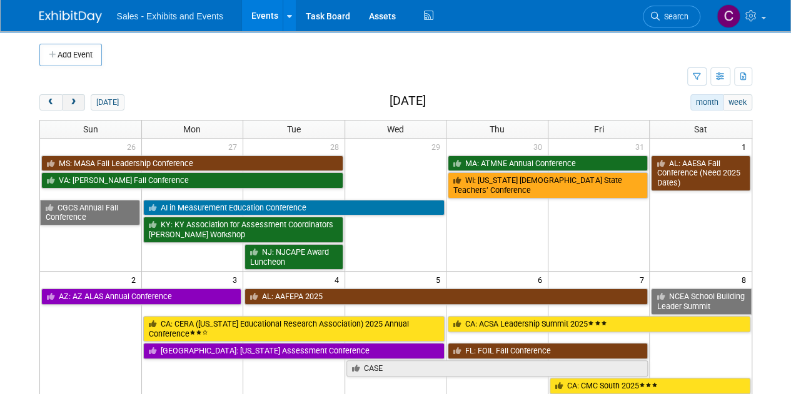
click at [72, 101] on span "next" at bounding box center [73, 103] width 9 height 8
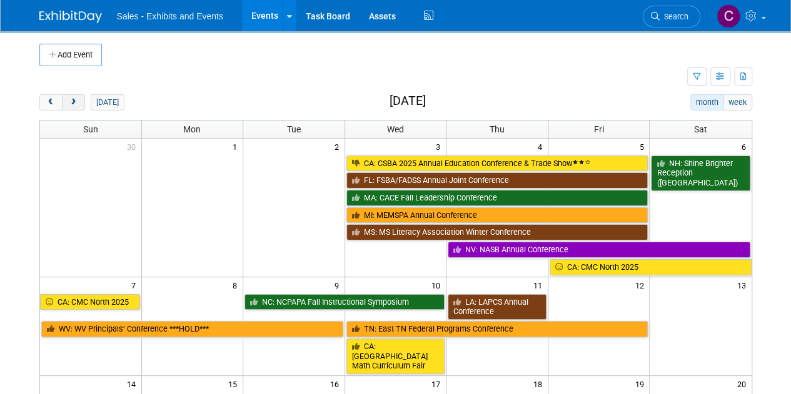
click at [72, 101] on span "next" at bounding box center [73, 103] width 9 height 8
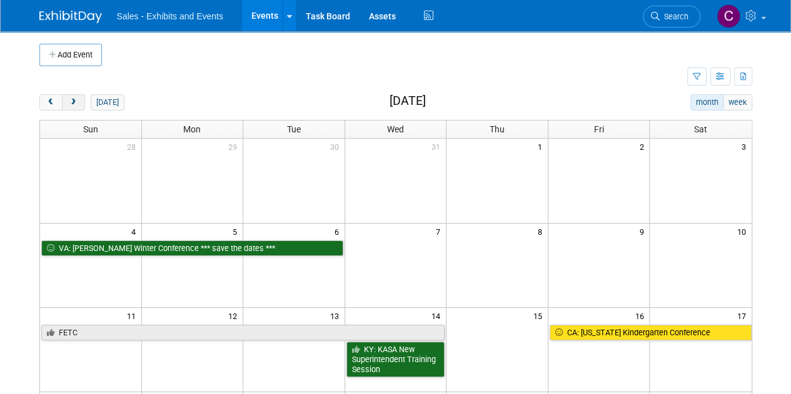
click at [72, 101] on span "next" at bounding box center [73, 103] width 9 height 8
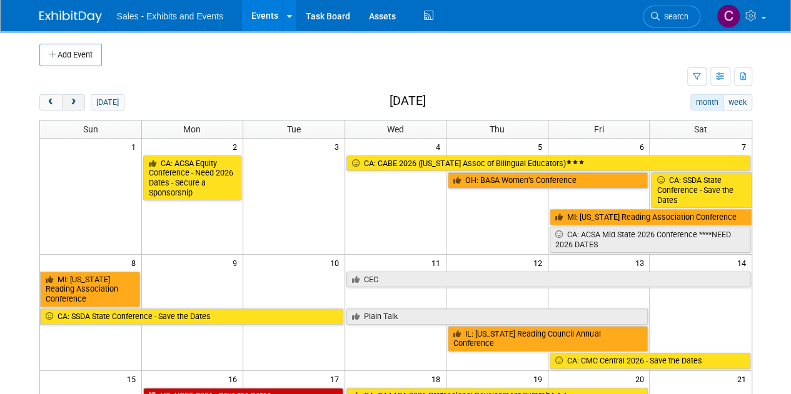
click at [72, 101] on span "next" at bounding box center [73, 103] width 9 height 8
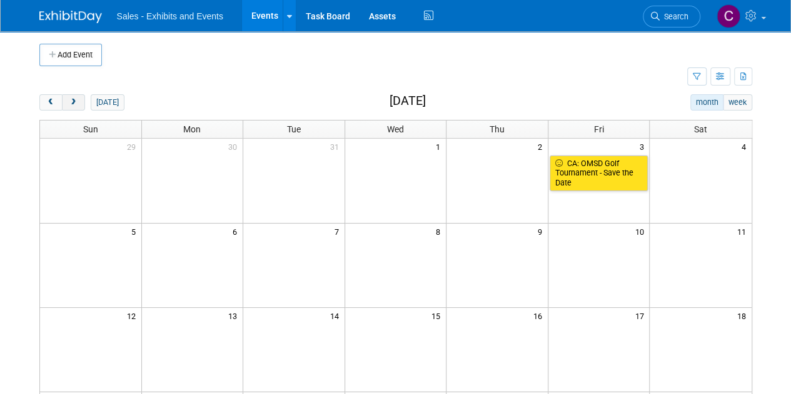
click at [72, 101] on span "next" at bounding box center [73, 103] width 9 height 8
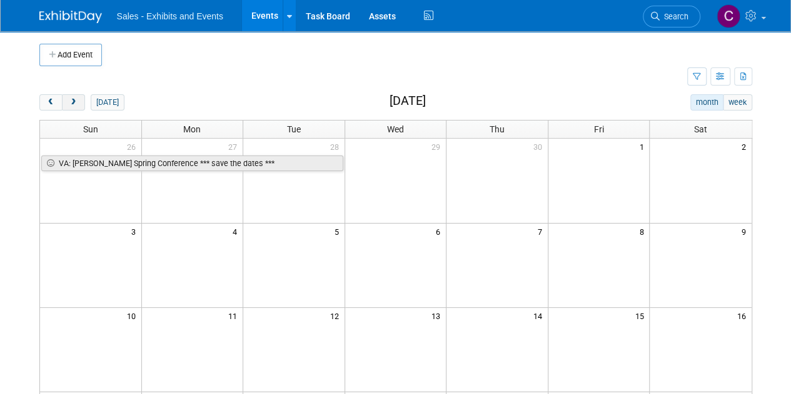
click at [72, 101] on span "next" at bounding box center [73, 103] width 9 height 8
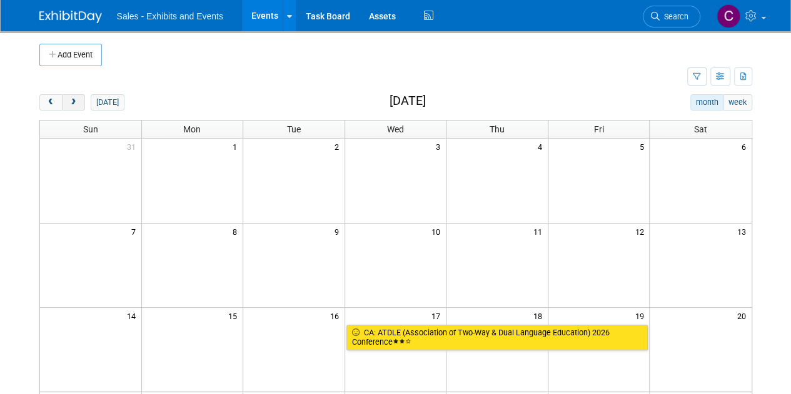
click at [72, 101] on span "next" at bounding box center [73, 103] width 9 height 8
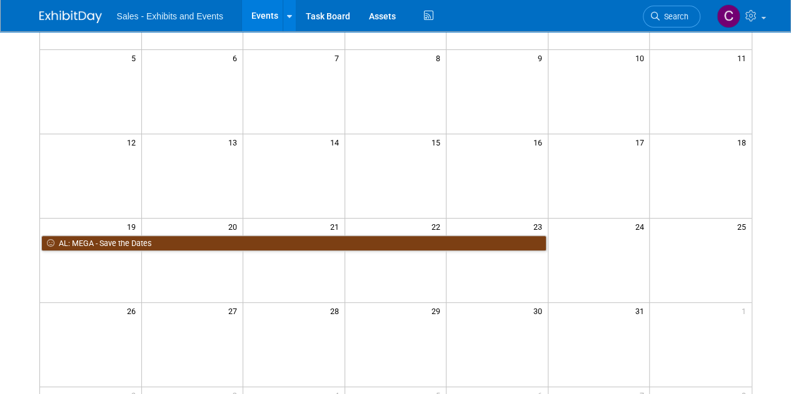
scroll to position [207, 0]
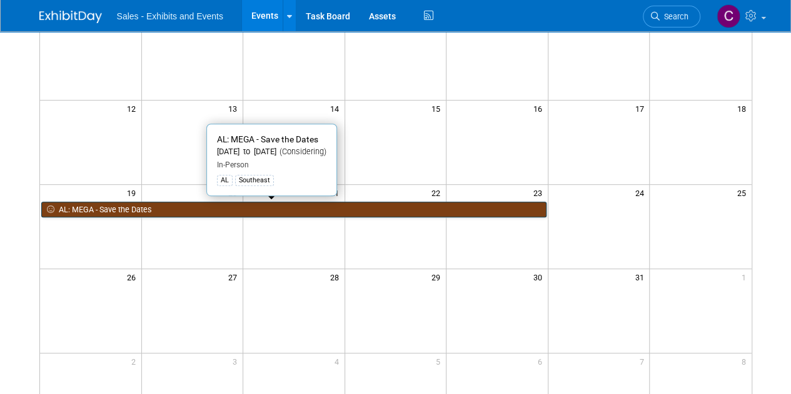
click at [147, 204] on link "AL: MEGA - Save the Dates" at bounding box center [293, 210] width 505 height 16
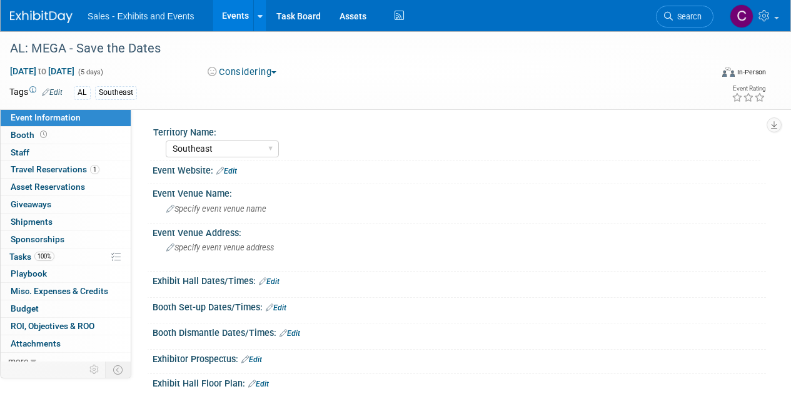
select select "Southeast"
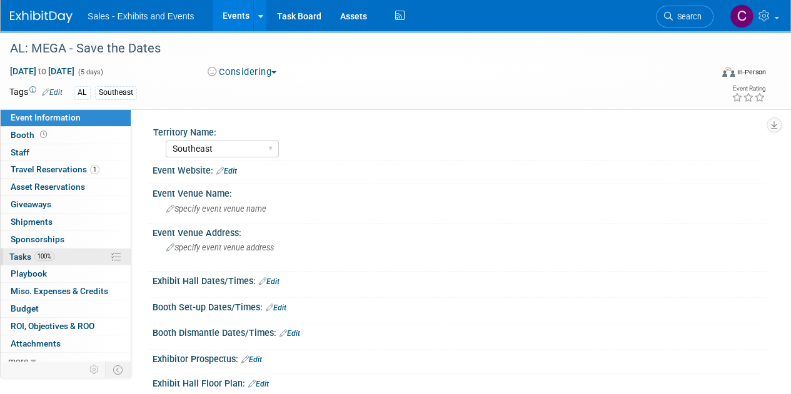
click at [33, 257] on span "Tasks 100%" at bounding box center [31, 257] width 45 height 10
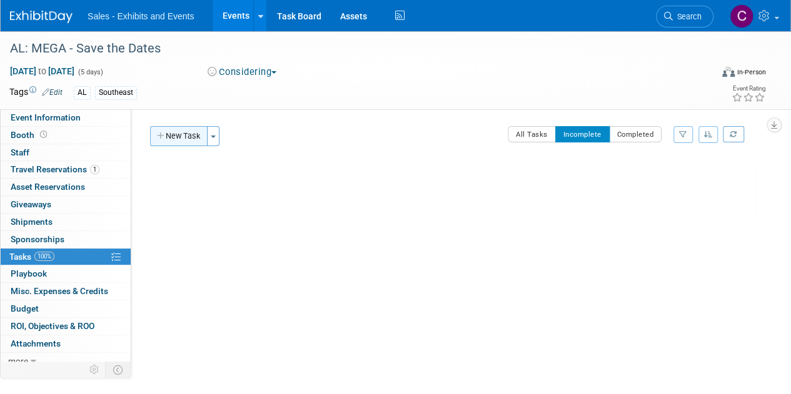
click at [187, 141] on button "New Task" at bounding box center [178, 136] width 57 height 20
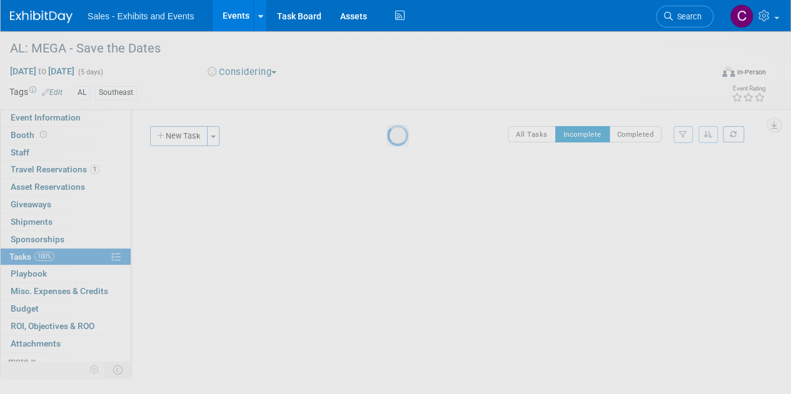
select select "7"
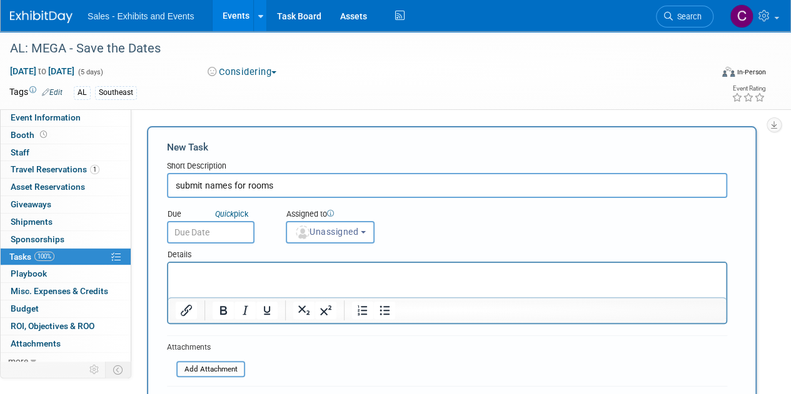
type input "submit names for rooms"
click at [207, 231] on input "text" at bounding box center [210, 232] width 87 height 22
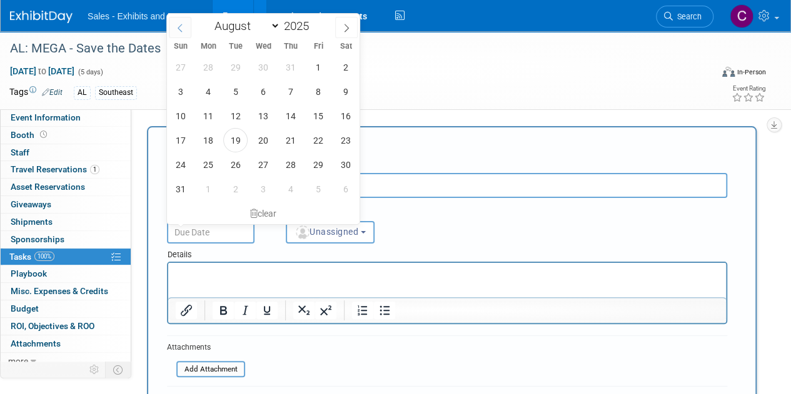
click at [183, 29] on icon at bounding box center [180, 28] width 9 height 9
click at [174, 34] on span at bounding box center [180, 27] width 22 height 21
select select "4"
click at [296, 74] on span "1" at bounding box center [290, 67] width 24 height 24
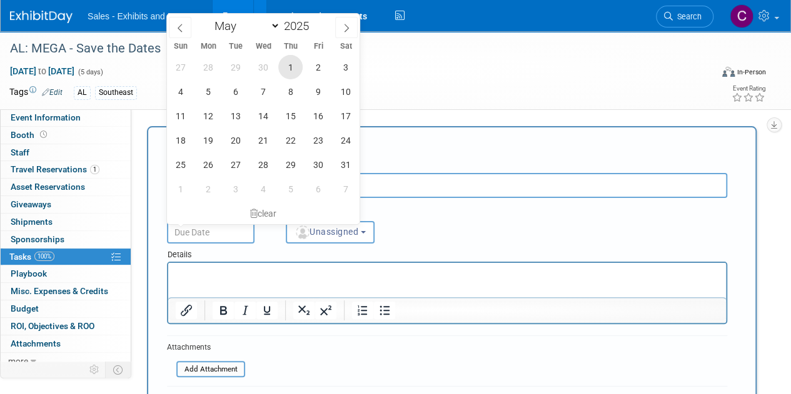
type input "May 1, 2025"
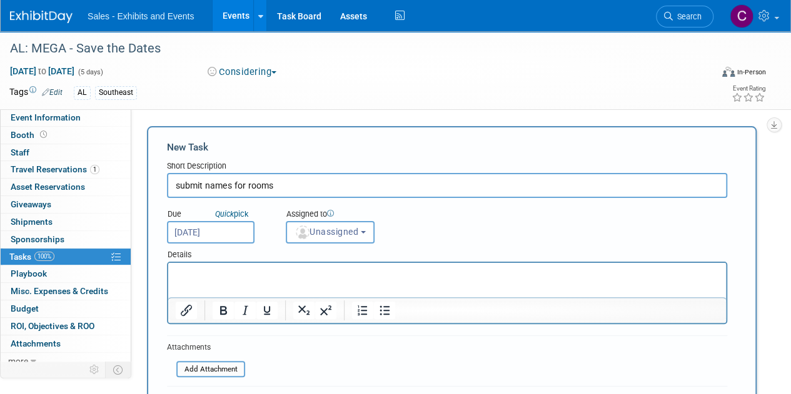
click at [239, 243] on input "May 1, 2025" at bounding box center [210, 232] width 87 height 22
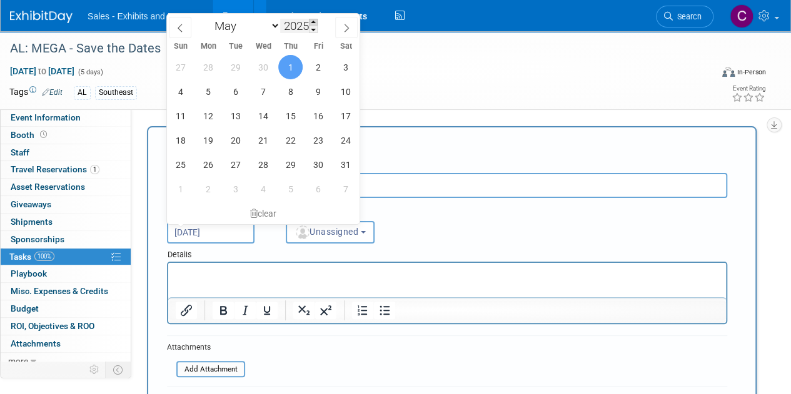
click at [313, 24] on span at bounding box center [313, 22] width 9 height 7
type input "2026"
click at [321, 66] on span "1" at bounding box center [318, 67] width 24 height 24
type input "May 1, 2026"
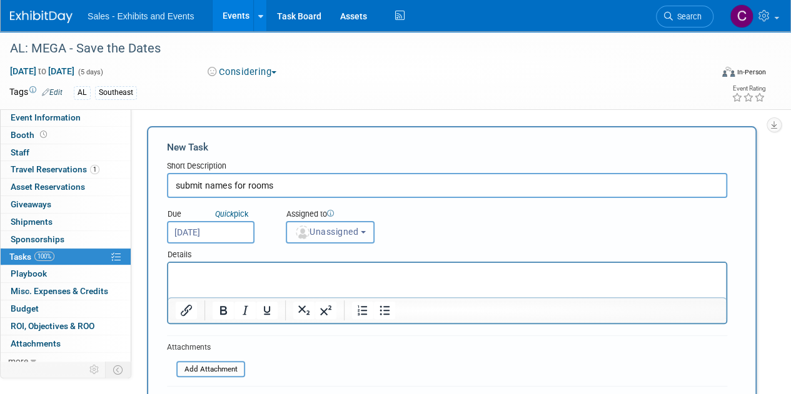
click at [333, 237] on button "Unassigned" at bounding box center [330, 232] width 89 height 22
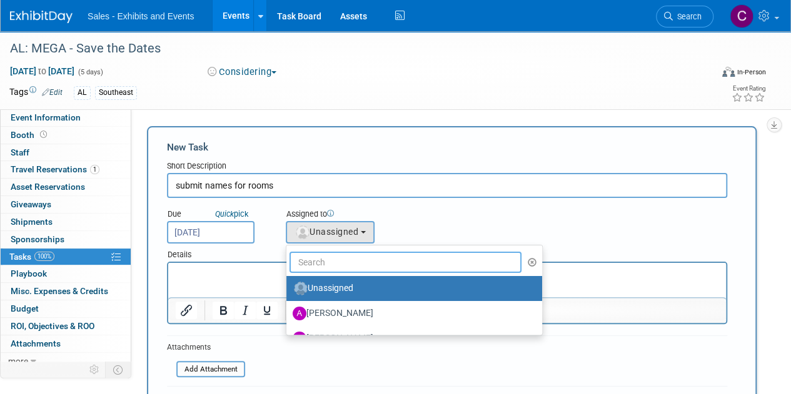
click at [360, 261] on input "text" at bounding box center [405, 262] width 232 height 21
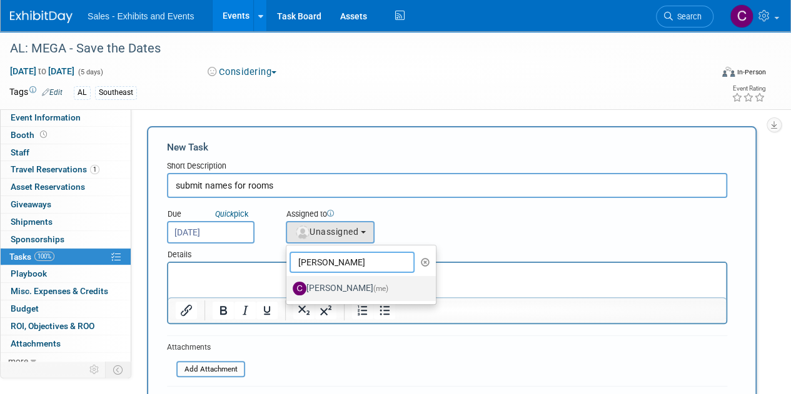
type input "christine"
drag, startPoint x: 344, startPoint y: 288, endPoint x: 132, endPoint y: 33, distance: 331.5
click at [344, 288] on label "Christine Lurz (me)" at bounding box center [357, 289] width 131 height 20
click at [288, 288] on input "Christine Lurz (me)" at bounding box center [284, 287] width 8 height 8
select select "a9e3834d-668b-4315-a5d4-069993be606a"
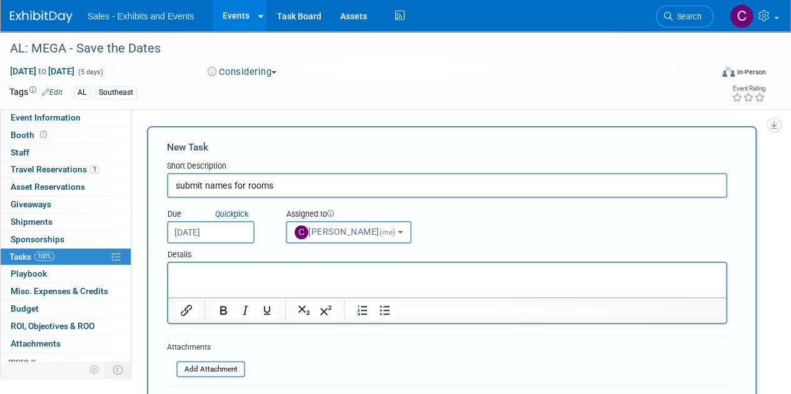
click at [276, 279] on p "Rich Text Area. Press ALT-0 for help." at bounding box center [447, 274] width 543 height 12
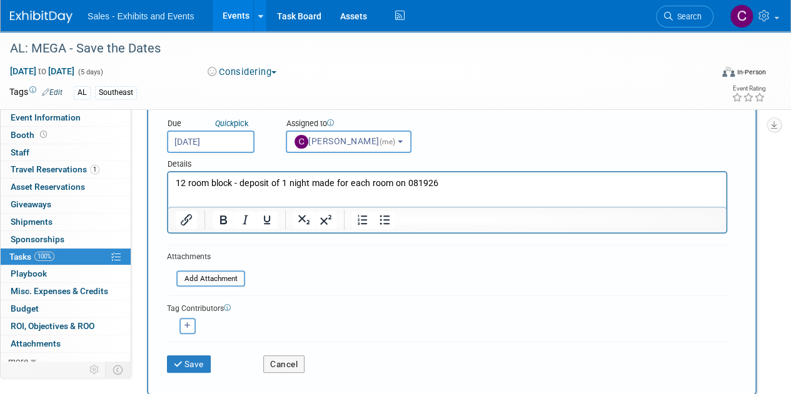
scroll to position [97, 0]
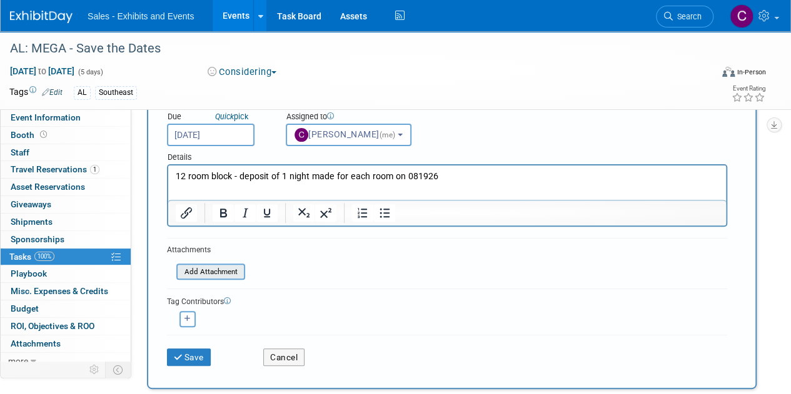
click at [207, 269] on input "file" at bounding box center [169, 272] width 149 height 14
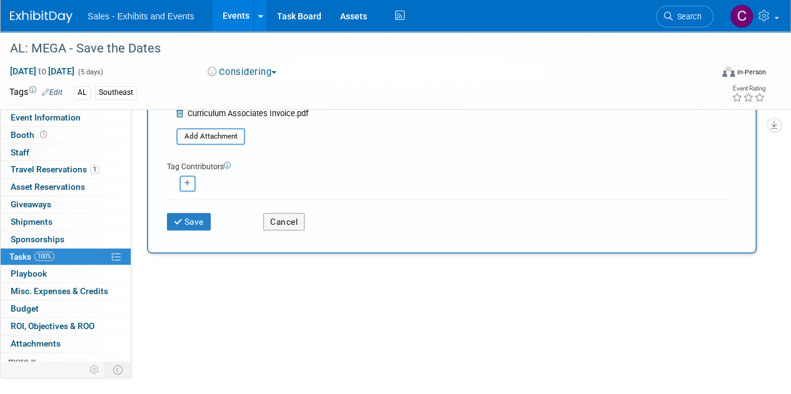
scroll to position [259, 0]
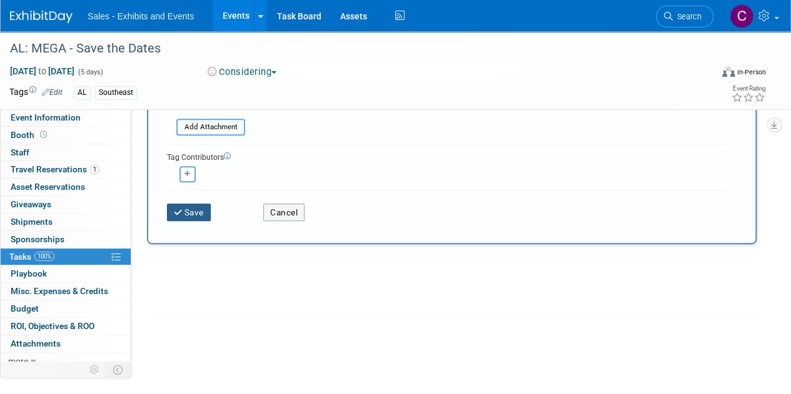
click at [187, 211] on button "Save" at bounding box center [189, 212] width 44 height 17
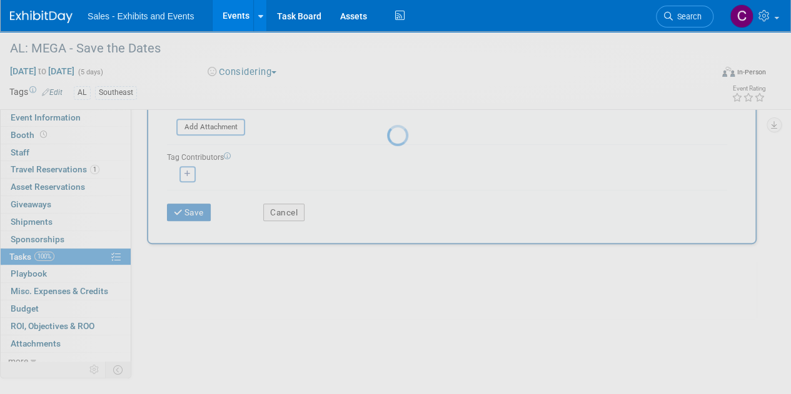
scroll to position [0, 0]
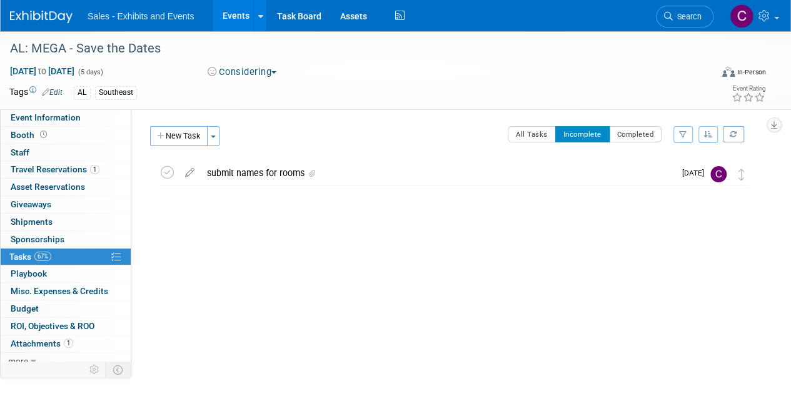
click at [236, 17] on link "Events" at bounding box center [235, 15] width 46 height 31
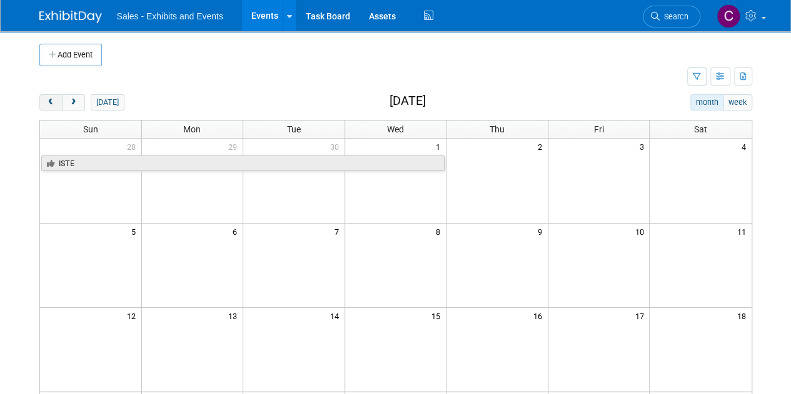
click at [47, 103] on span "prev" at bounding box center [50, 103] width 9 height 8
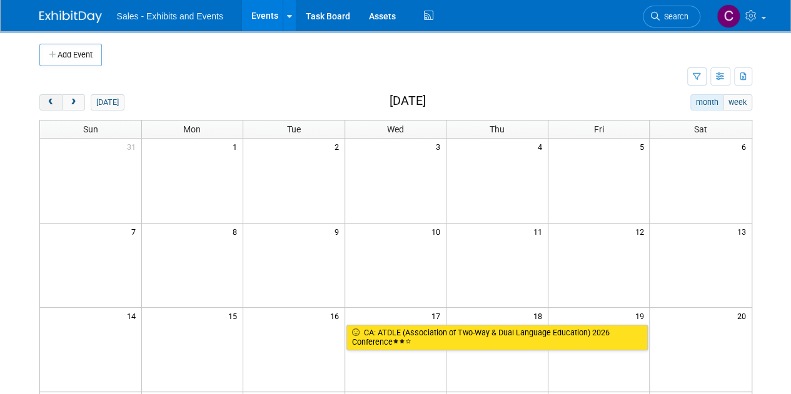
click at [47, 103] on span "prev" at bounding box center [50, 103] width 9 height 8
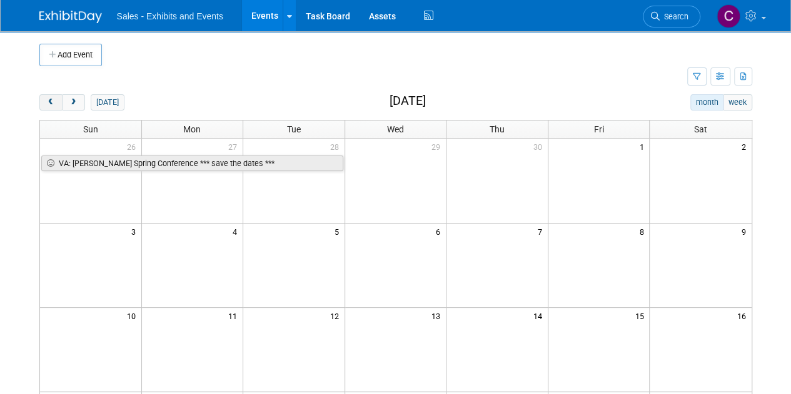
click at [47, 103] on span "prev" at bounding box center [50, 103] width 9 height 8
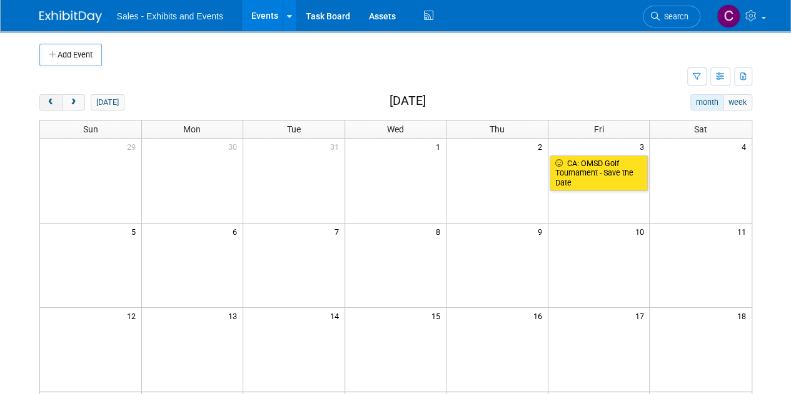
click at [47, 103] on span "prev" at bounding box center [50, 103] width 9 height 8
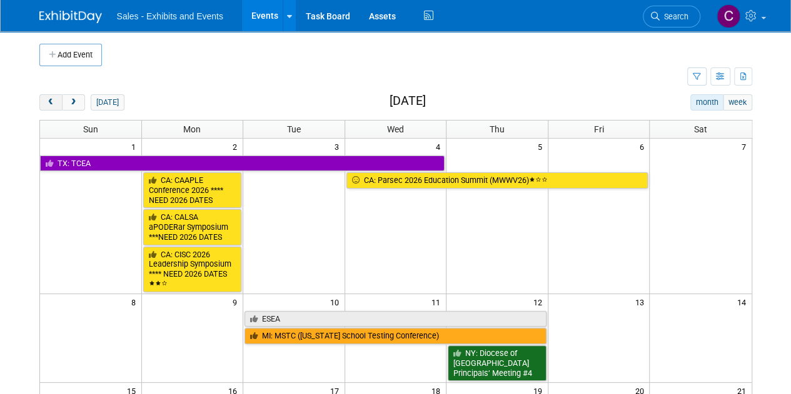
click at [47, 103] on span "prev" at bounding box center [50, 103] width 9 height 8
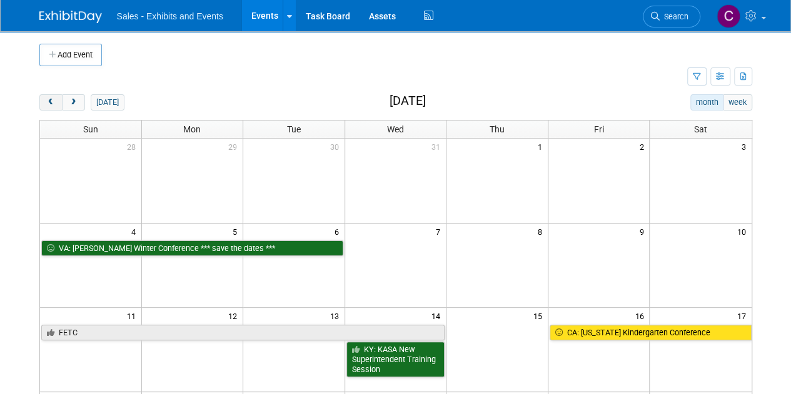
click at [47, 103] on span "prev" at bounding box center [50, 103] width 9 height 8
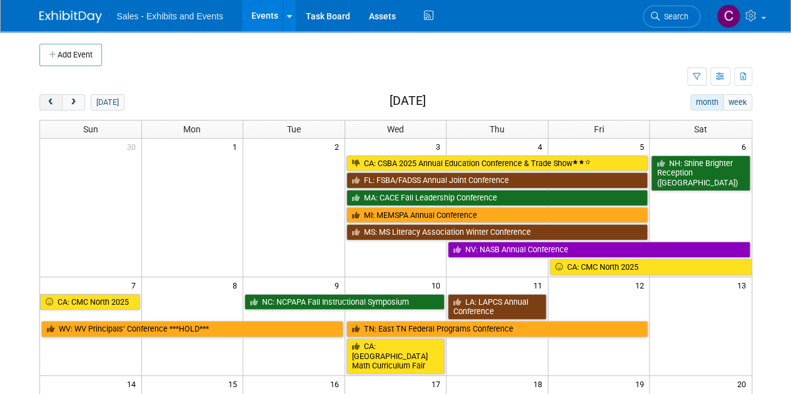
click at [47, 103] on span "prev" at bounding box center [50, 103] width 9 height 8
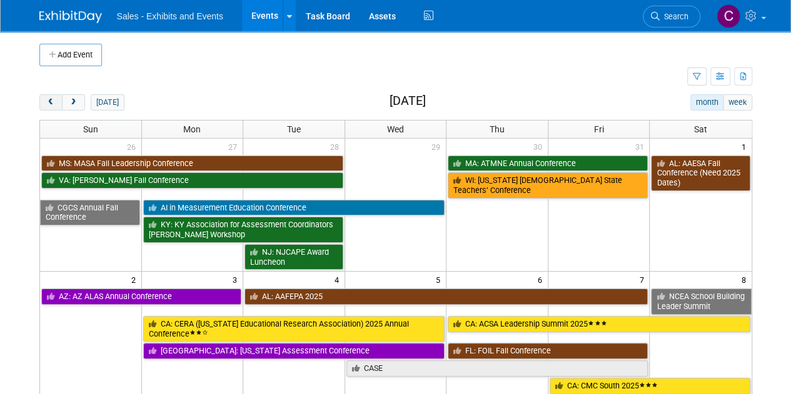
click at [47, 103] on span "prev" at bounding box center [50, 103] width 9 height 8
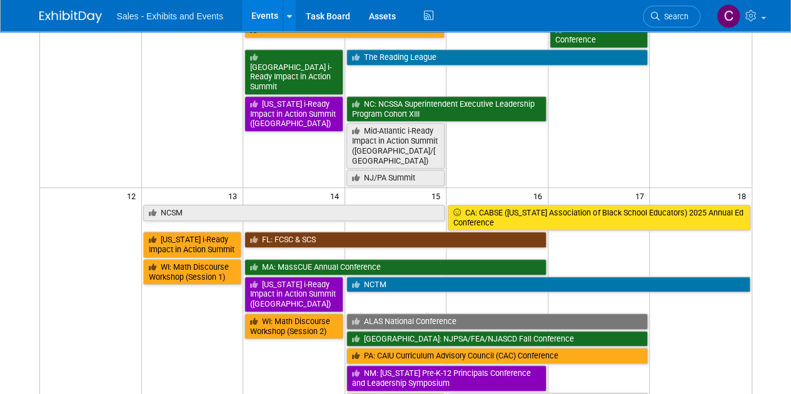
scroll to position [393, 0]
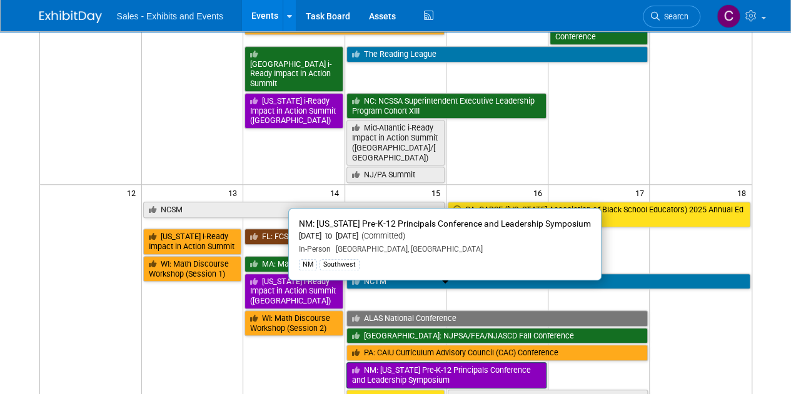
click at [394, 362] on link "NM: [US_STATE] Pre-K-12 Principals Conference and Leadership Symposium" at bounding box center [446, 375] width 200 height 26
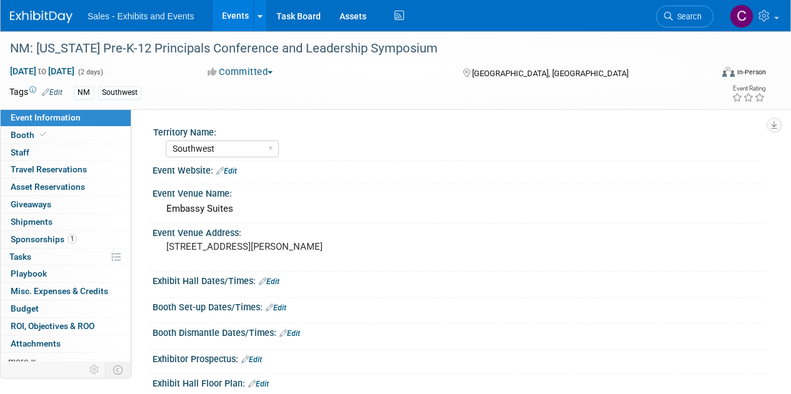
select select "Southwest"
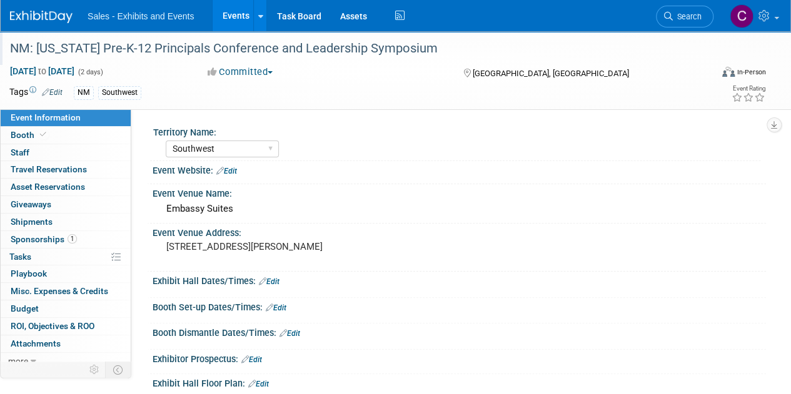
click at [44, 53] on div "NM: [US_STATE] Pre-K-12 Principals Conference and Leadership Symposium" at bounding box center [354, 48] width 696 height 22
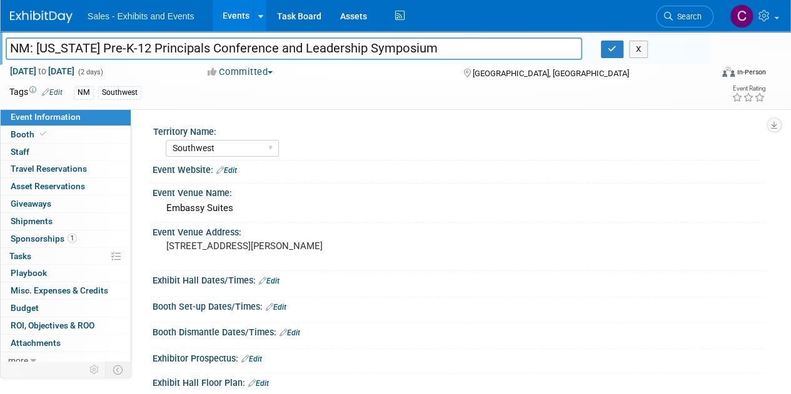
click at [389, 49] on input "NM: [US_STATE] Pre-K-12 Principals Conference and Leadership Symposium" at bounding box center [294, 48] width 576 height 22
click at [610, 46] on icon "button" at bounding box center [611, 49] width 9 height 8
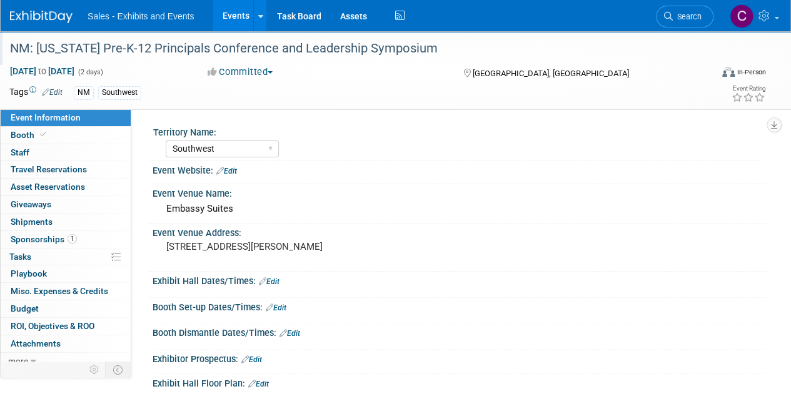
click at [46, 50] on div "NM: [US_STATE] Pre-K-12 Principals Conference and Leadership Symposium" at bounding box center [354, 48] width 696 height 22
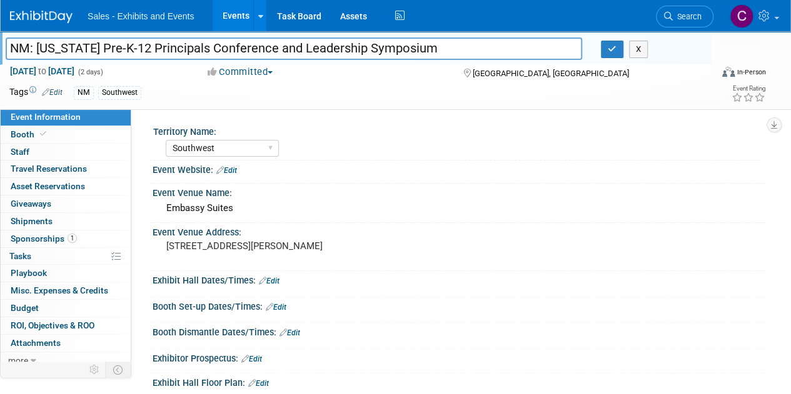
click at [398, 38] on input "NM: [US_STATE] Pre-K-12 Principals Conference and Leadership Symposium" at bounding box center [294, 48] width 576 height 22
click at [602, 58] on div "NM: [US_STATE] Pre-K-12 Principals Conference and Leadership Symposium X" at bounding box center [353, 50] width 714 height 19
click at [607, 54] on button "button" at bounding box center [612, 49] width 22 height 17
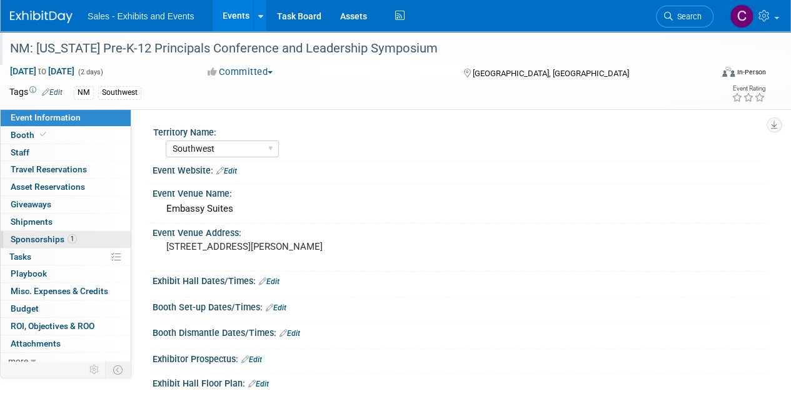
click at [40, 236] on span "Sponsorships 1" at bounding box center [44, 239] width 66 height 10
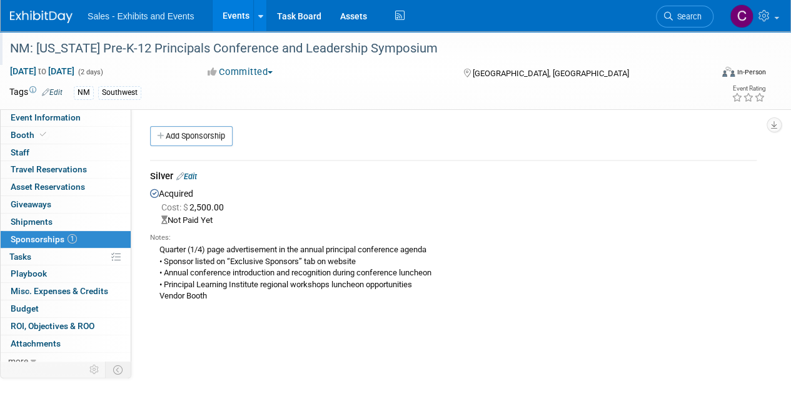
drag, startPoint x: 196, startPoint y: 174, endPoint x: 199, endPoint y: 317, distance: 142.5
click at [196, 174] on link "Edit" at bounding box center [186, 176] width 21 height 9
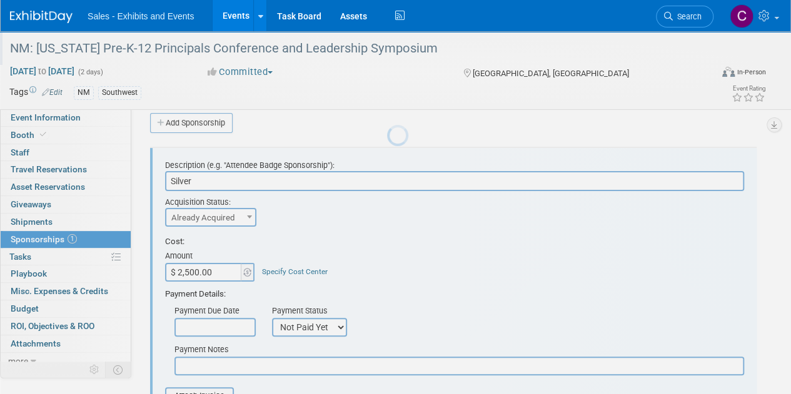
scroll to position [18, 0]
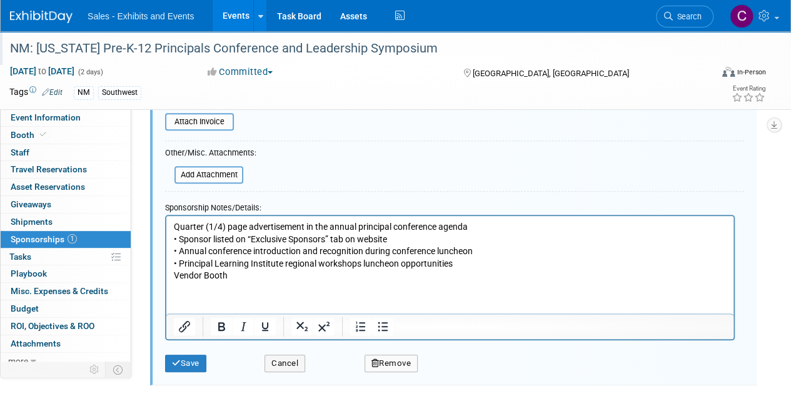
drag, startPoint x: 794, startPoint y: 144, endPoint x: 117, endPoint y: 14, distance: 689.1
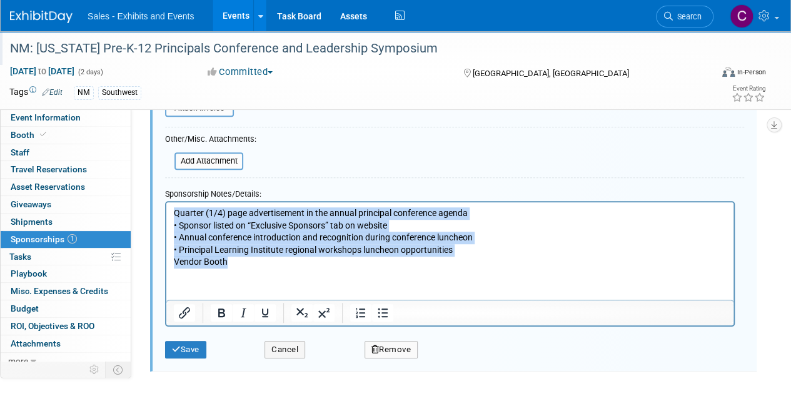
drag, startPoint x: 239, startPoint y: 261, endPoint x: 144, endPoint y: 188, distance: 120.0
click at [166, 202] on html "Quarter (1/4) page advertisement in the annual principal conference agenda • Sp…" at bounding box center [449, 235] width 567 height 66
paste body "Rich Text Area. Press ALT-0 for help."
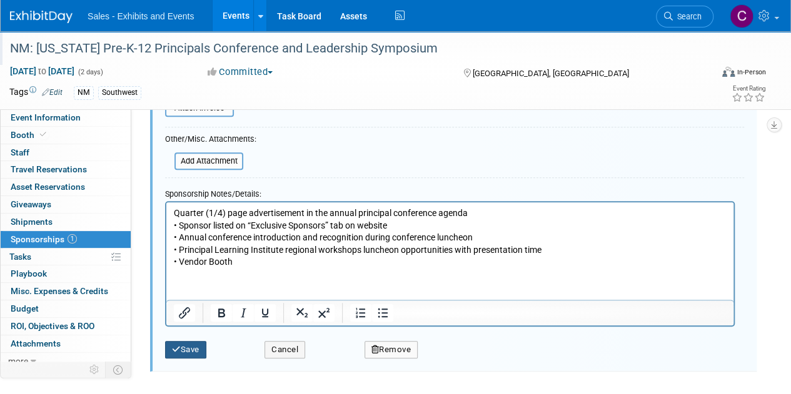
click at [172, 346] on icon "submit" at bounding box center [176, 350] width 9 height 8
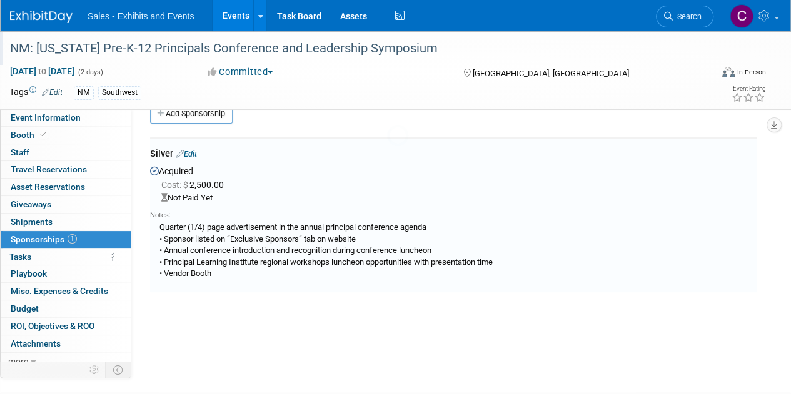
scroll to position [18, 0]
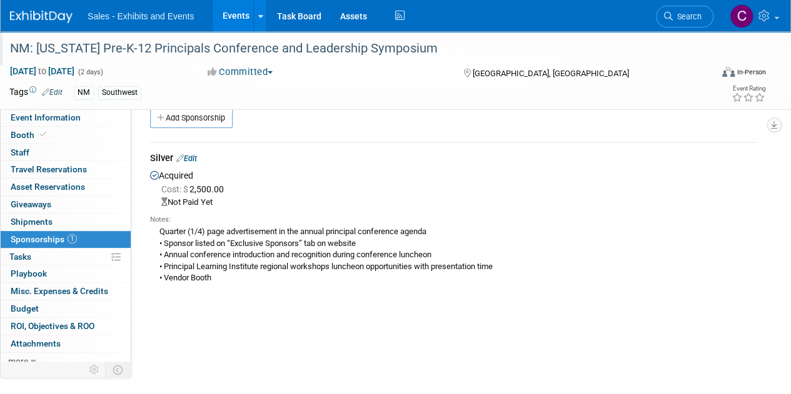
click at [237, 22] on link "Events" at bounding box center [235, 15] width 46 height 31
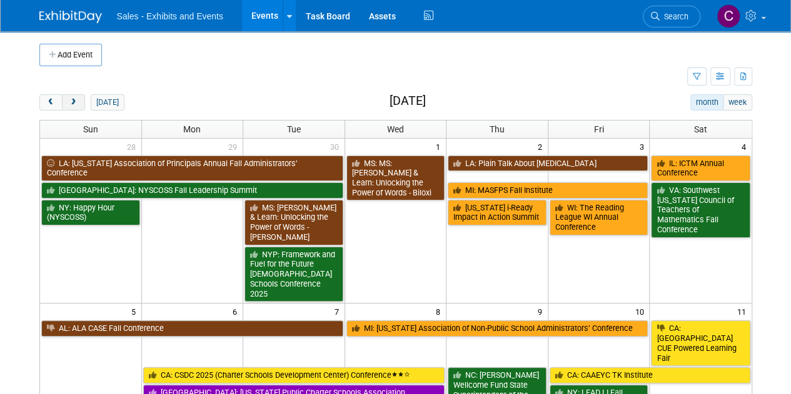
click at [80, 104] on button "next" at bounding box center [73, 102] width 23 height 16
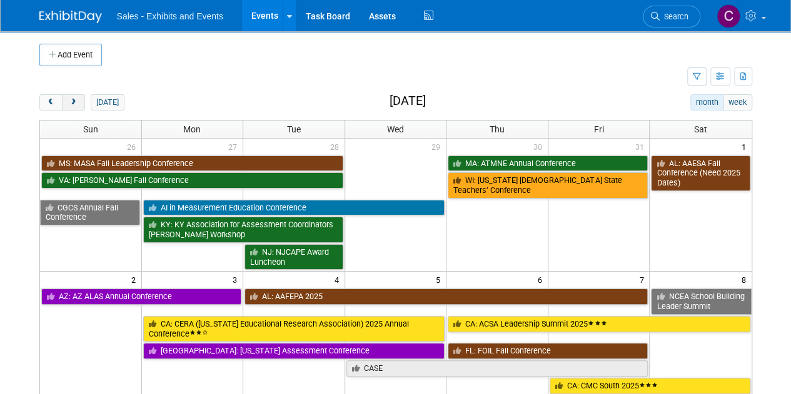
click at [80, 104] on button "next" at bounding box center [73, 102] width 23 height 16
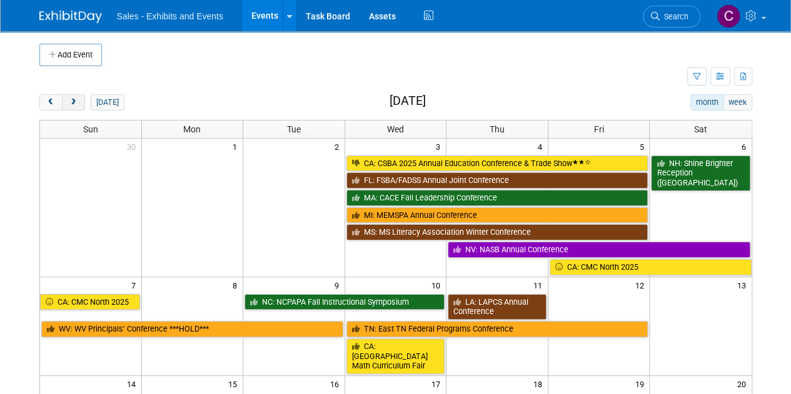
click at [80, 104] on button "next" at bounding box center [73, 102] width 23 height 16
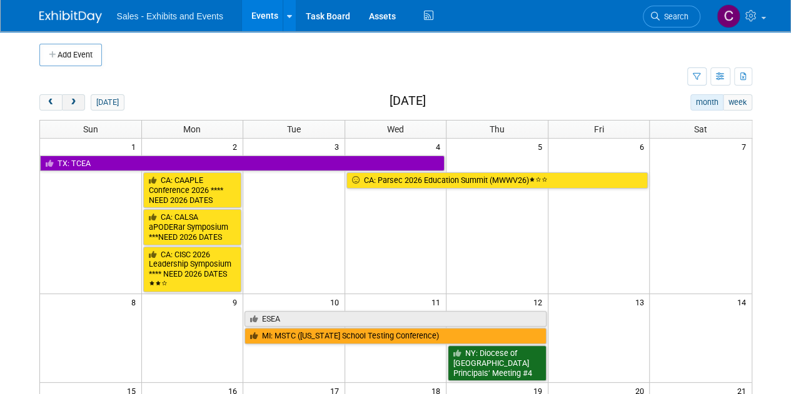
click at [80, 104] on button "next" at bounding box center [73, 102] width 23 height 16
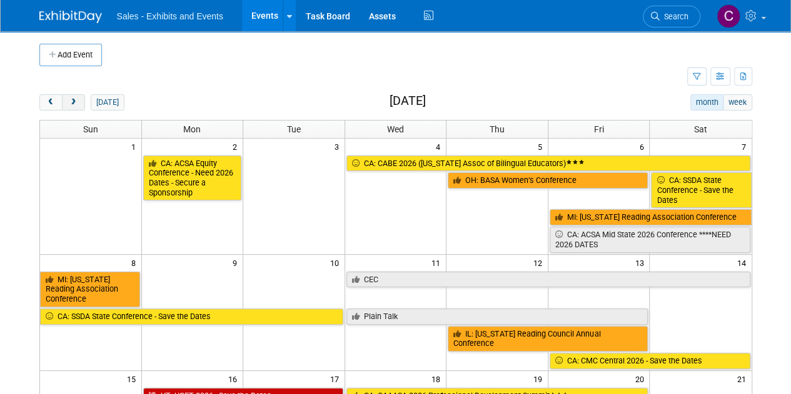
click at [80, 104] on button "next" at bounding box center [73, 102] width 23 height 16
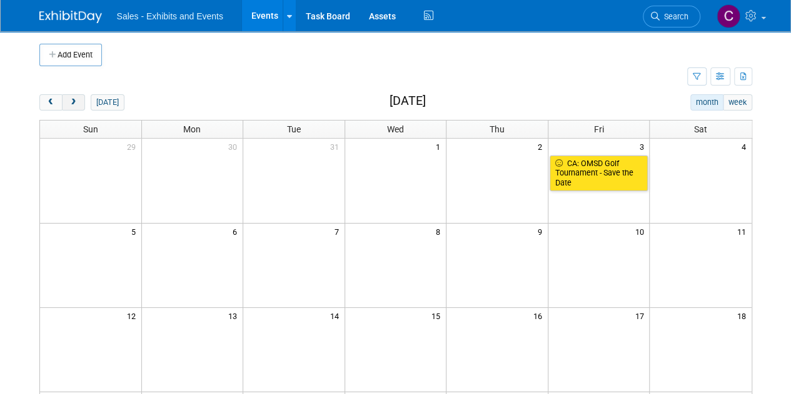
click at [80, 104] on button "next" at bounding box center [73, 102] width 23 height 16
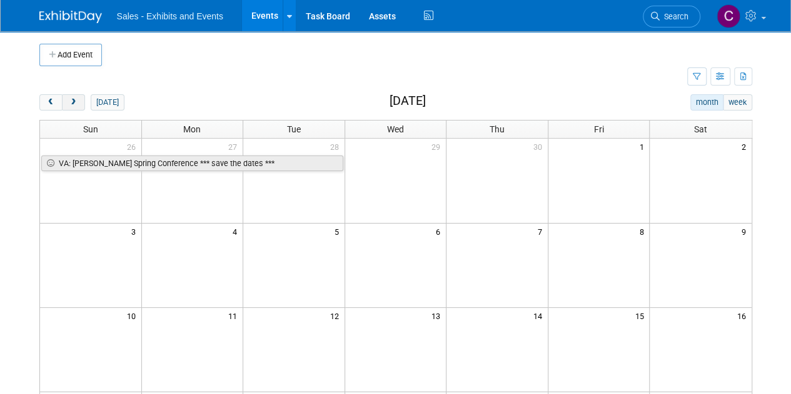
click at [80, 104] on button "next" at bounding box center [73, 102] width 23 height 16
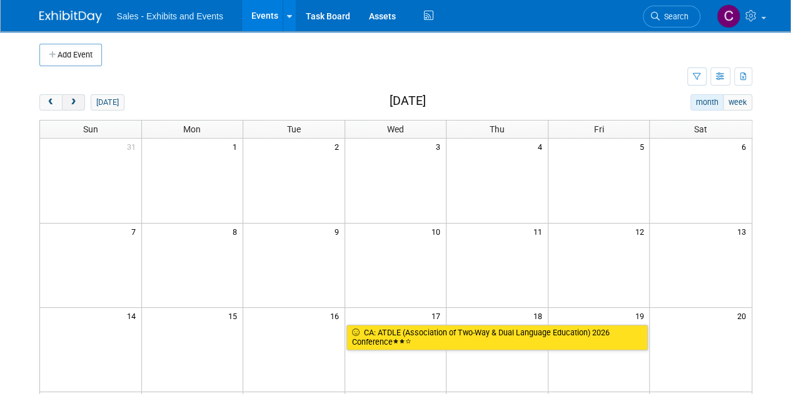
click at [80, 104] on button "next" at bounding box center [73, 102] width 23 height 16
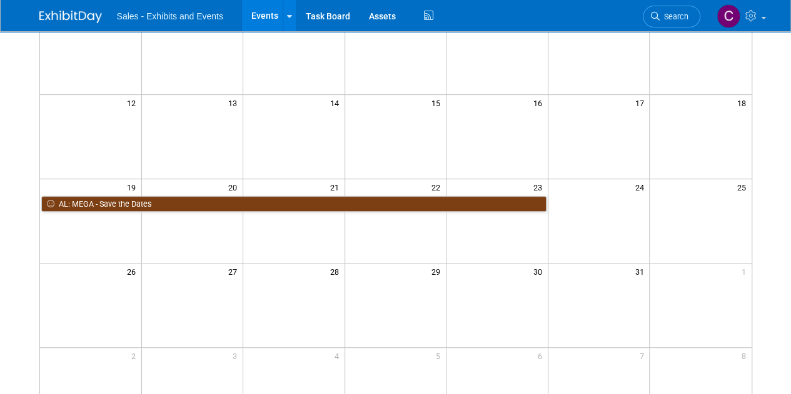
scroll to position [242, 0]
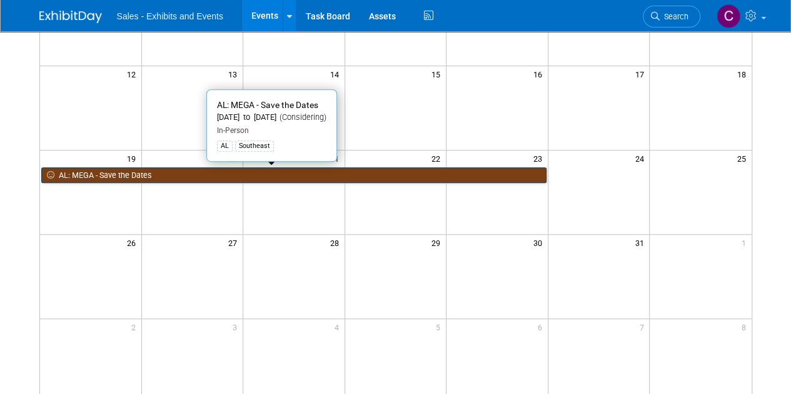
click at [197, 174] on link "AL: MEGA - Save the Dates" at bounding box center [293, 175] width 505 height 16
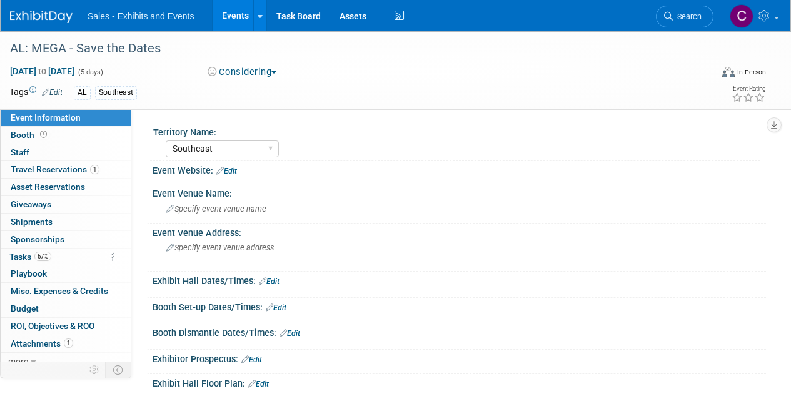
select select "Southeast"
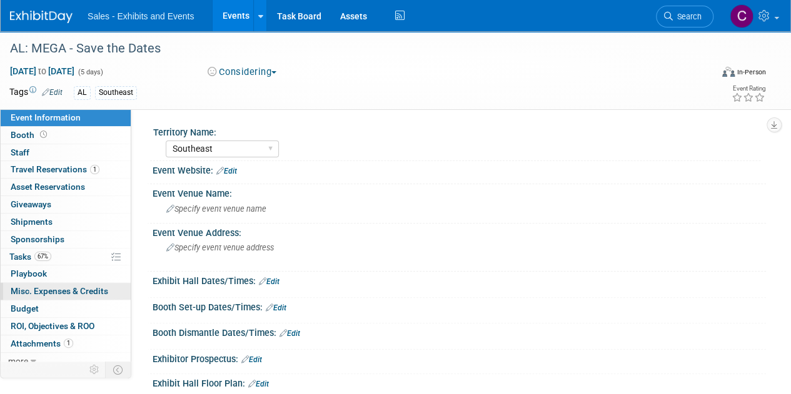
click at [30, 287] on span "Misc. Expenses & Credits 0" at bounding box center [59, 291] width 97 height 10
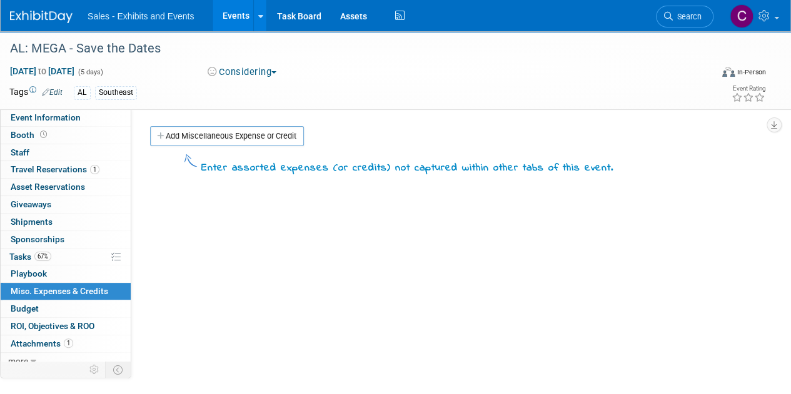
click at [237, 123] on div "Territory Name: Atlantic Southeast Central Southwest Pacific Mountain National …" at bounding box center [448, 238] width 634 height 258
click at [234, 137] on link "Add Miscellaneous Expense or Credit" at bounding box center [227, 136] width 154 height 20
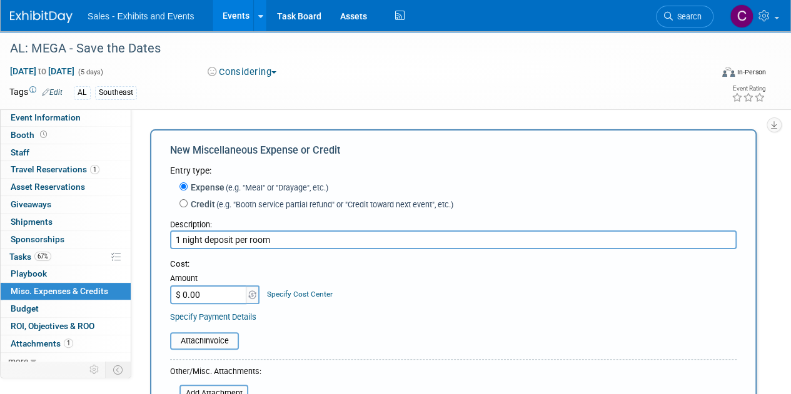
type input "1 night deposit per room"
click at [227, 292] on input "$ 0.00" at bounding box center [209, 295] width 78 height 19
type input "$ 3,131.26"
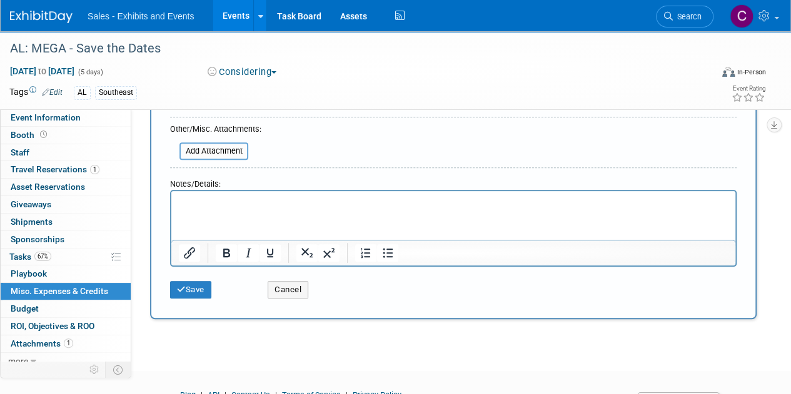
scroll to position [261, 0]
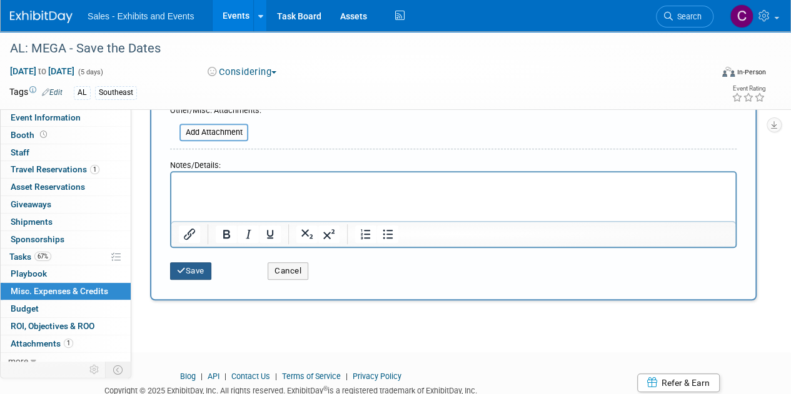
click at [195, 274] on button "Save" at bounding box center [190, 270] width 41 height 17
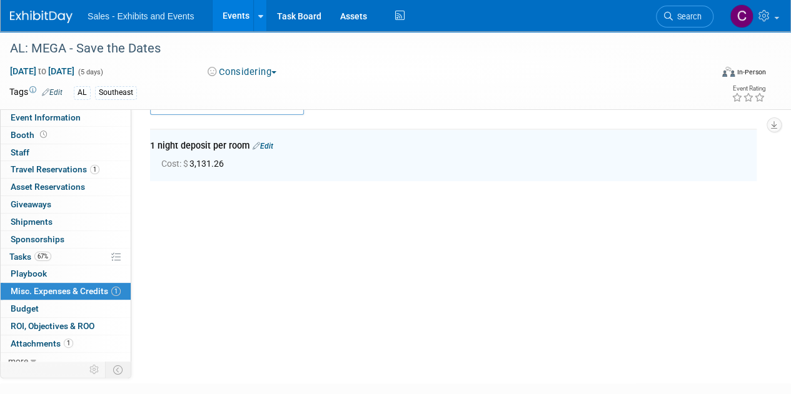
scroll to position [27, 0]
